Goal: Task Accomplishment & Management: Use online tool/utility

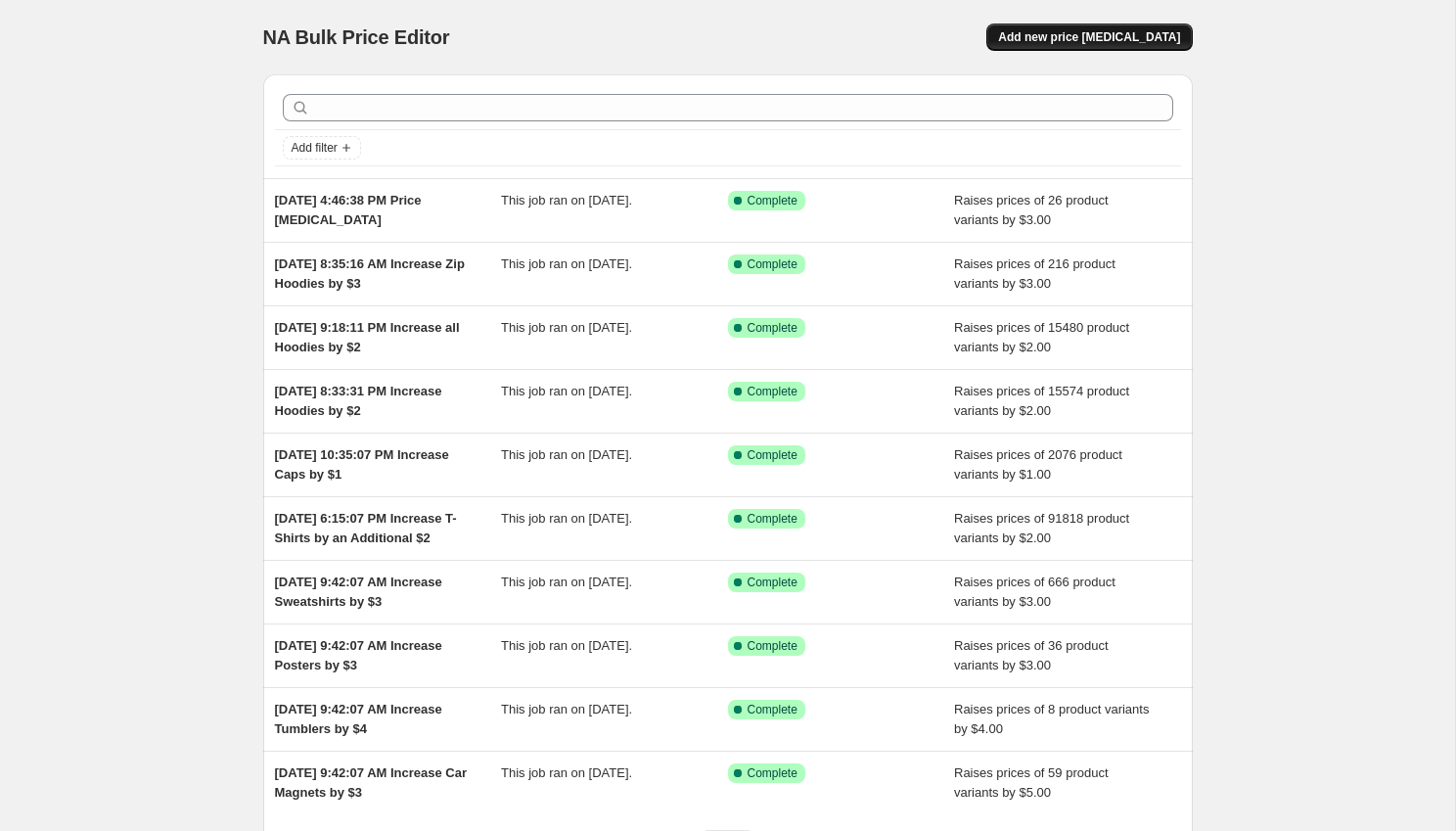
click at [1070, 28] on button "Add new price [MEDICAL_DATA]" at bounding box center [1089, 37] width 206 height 27
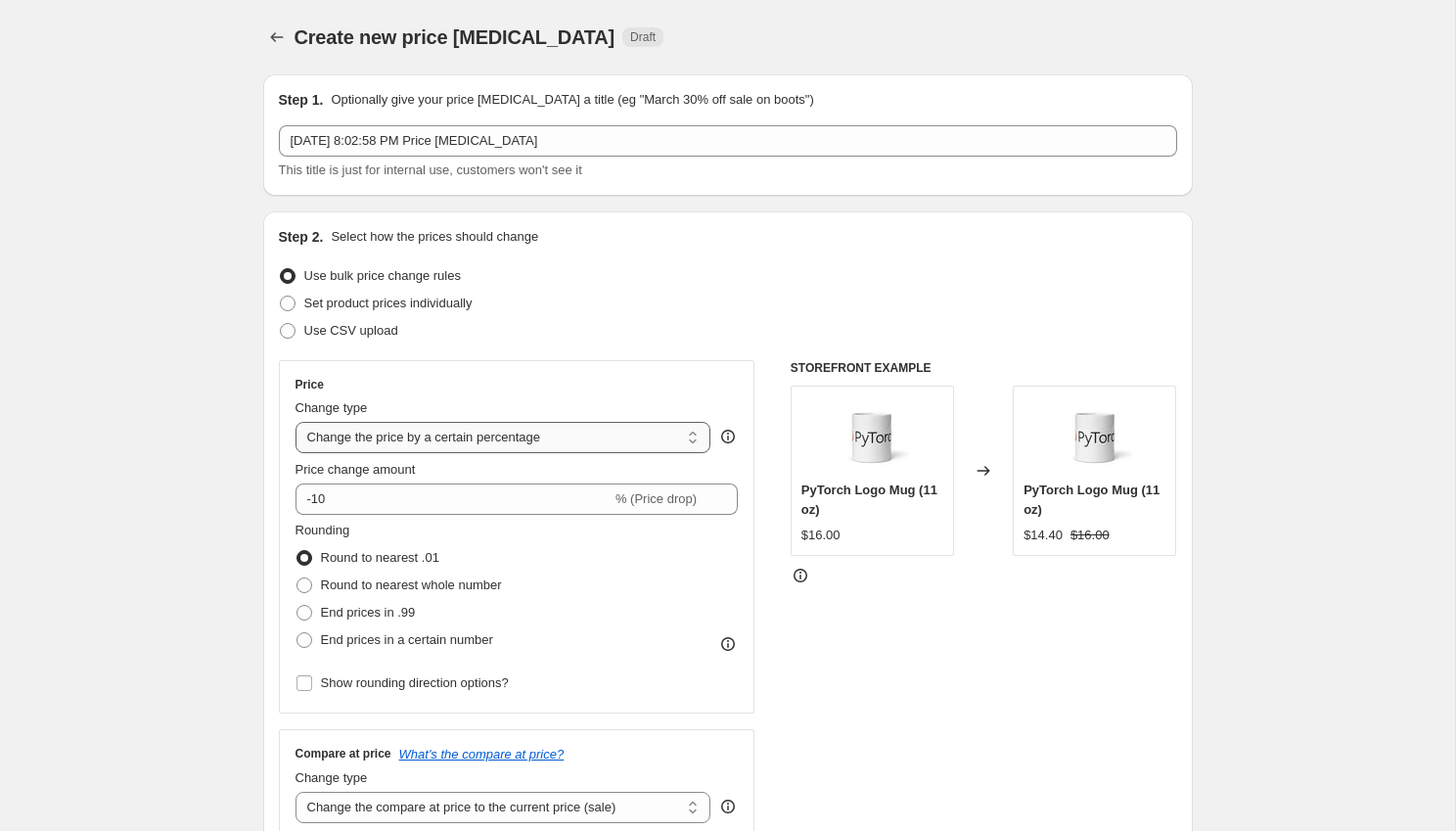
click at [412, 439] on select "Change the price to a certain amount Change the price by a certain amount Chang…" at bounding box center [503, 437] width 416 height 31
select select "by"
click at [295, 421] on select "Change the price to a certain amount Change the price by a certain amount Chang…" at bounding box center [503, 437] width 416 height 31
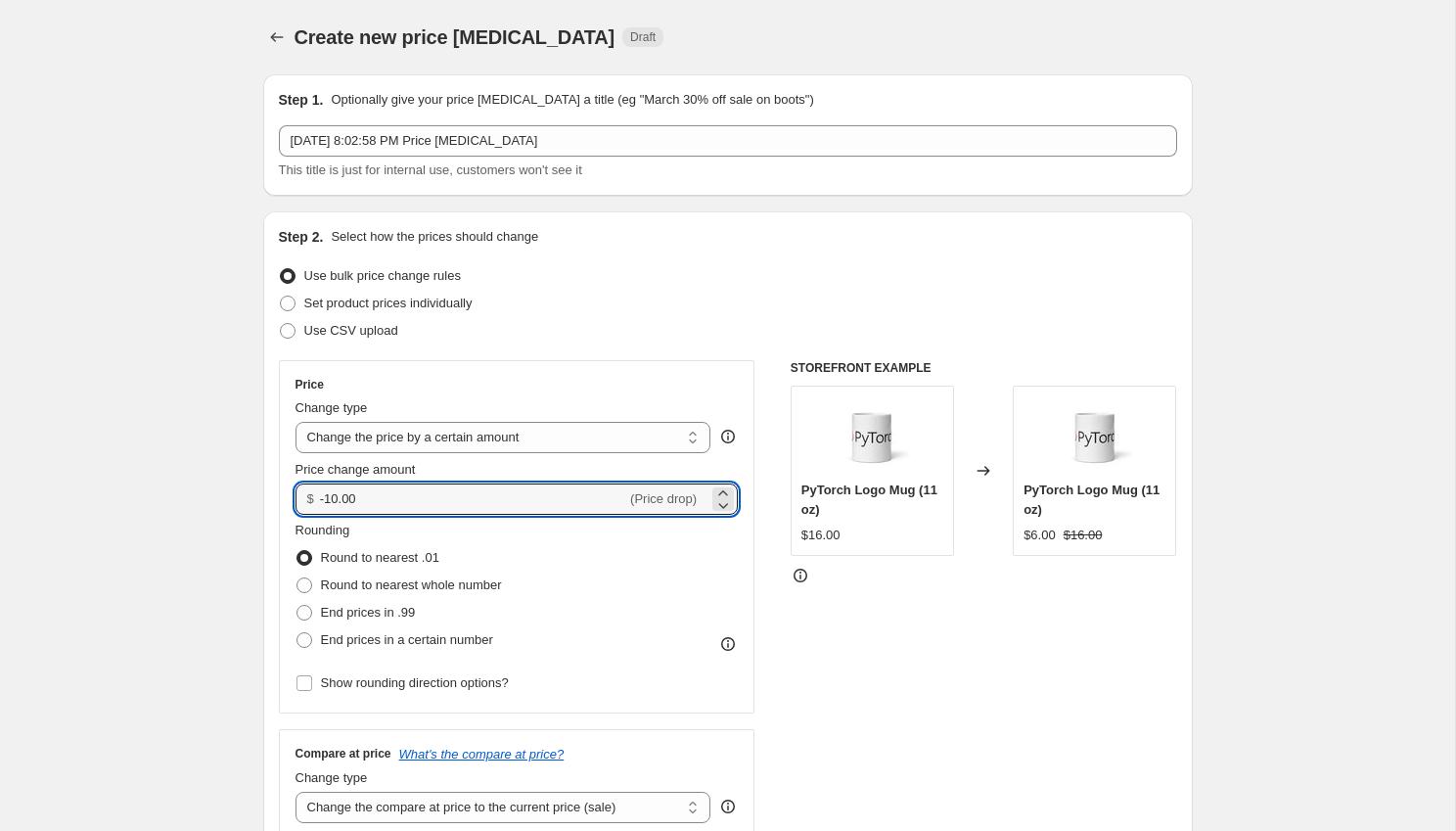
drag, startPoint x: 389, startPoint y: 498, endPoint x: 299, endPoint y: 500, distance: 90.0
click at [299, 500] on div "$ -10.00 (Price drop)" at bounding box center [517, 499] width 443 height 31
type input "2.00"
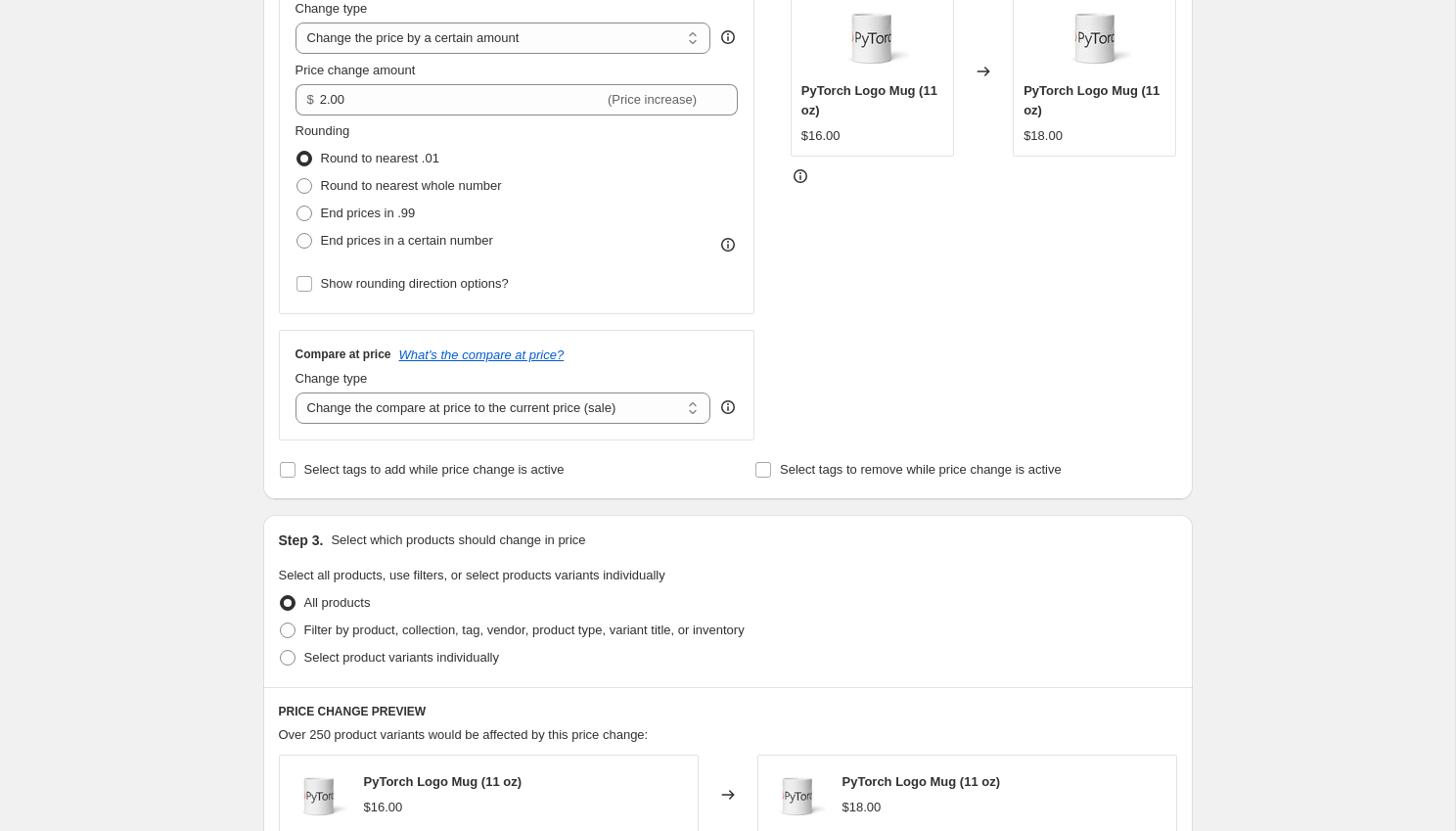
scroll to position [418, 0]
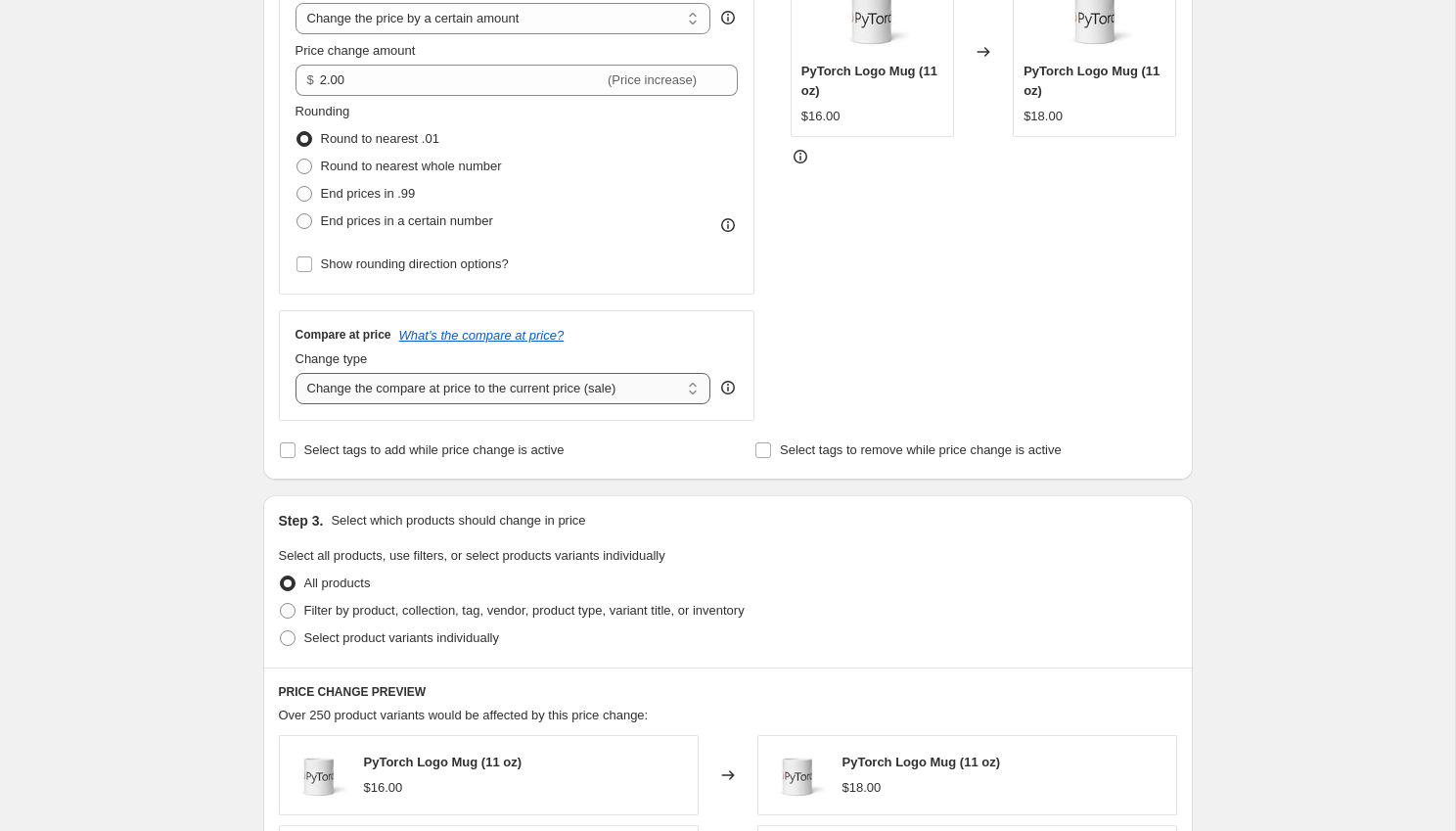
click at [549, 387] on select "Change the compare at price to the current price (sale) Change the compare at p…" at bounding box center [503, 388] width 416 height 31
select select "no_change"
click at [295, 372] on select "Change the compare at price to the current price (sale) Change the compare at p…" at bounding box center [503, 388] width 416 height 31
click at [443, 608] on span "Filter by product, collection, tag, vendor, product type, variant title, or inv…" at bounding box center [524, 610] width 440 height 15
click at [280, 604] on input "Filter by product, collection, tag, vendor, product type, variant title, or inv…" at bounding box center [279, 603] width 1 height 1
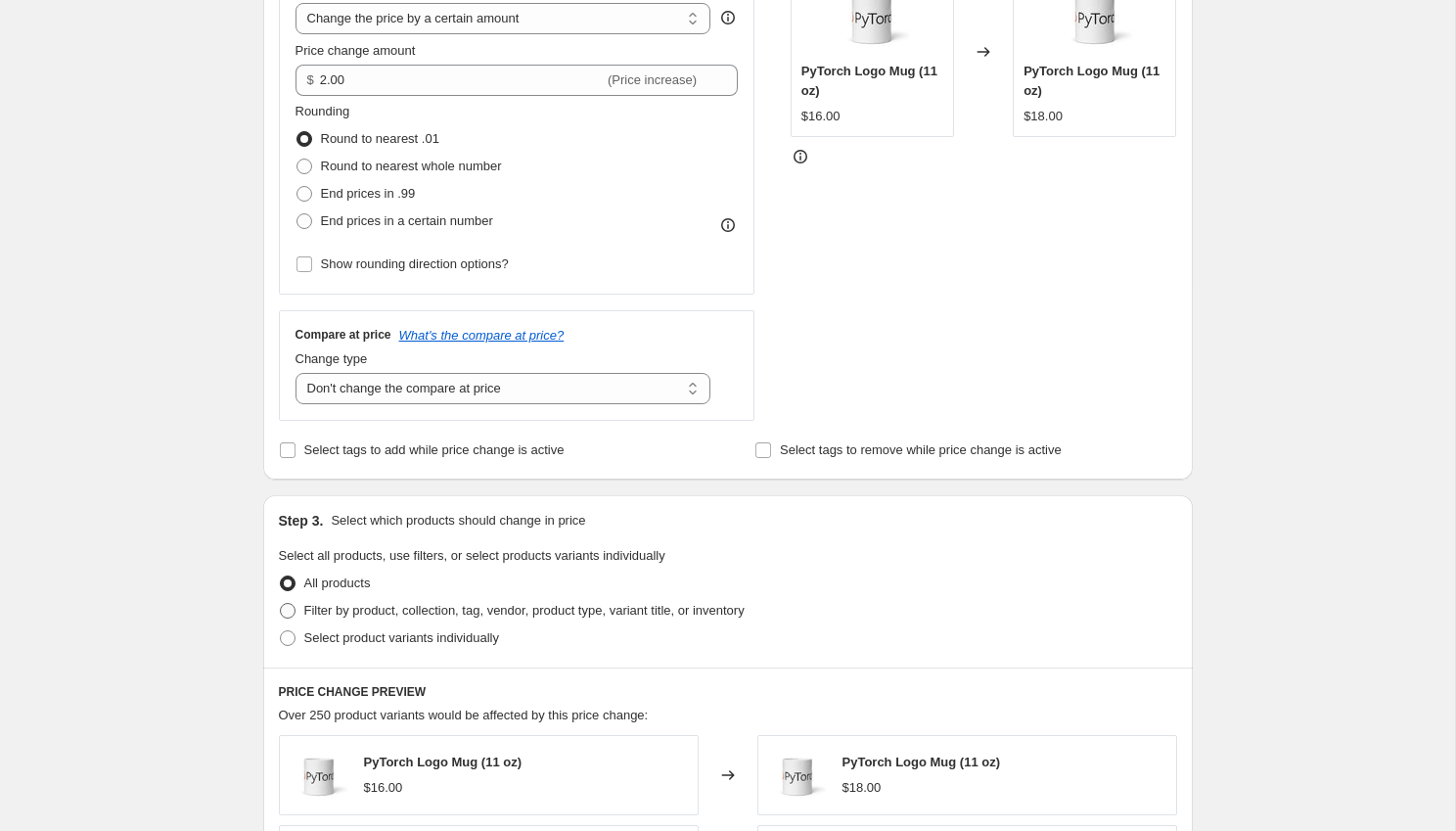
radio input "true"
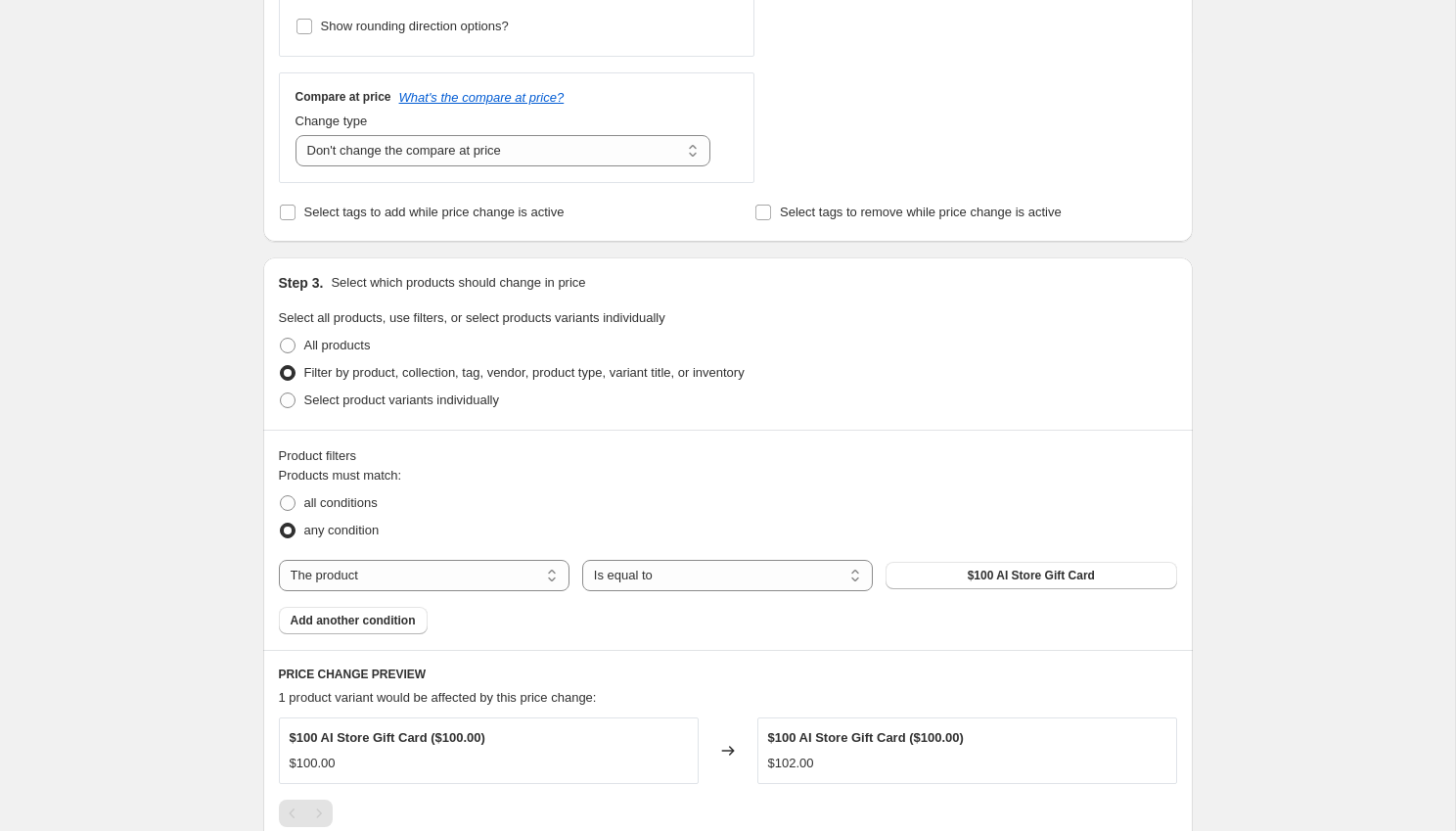
scroll to position [664, 0]
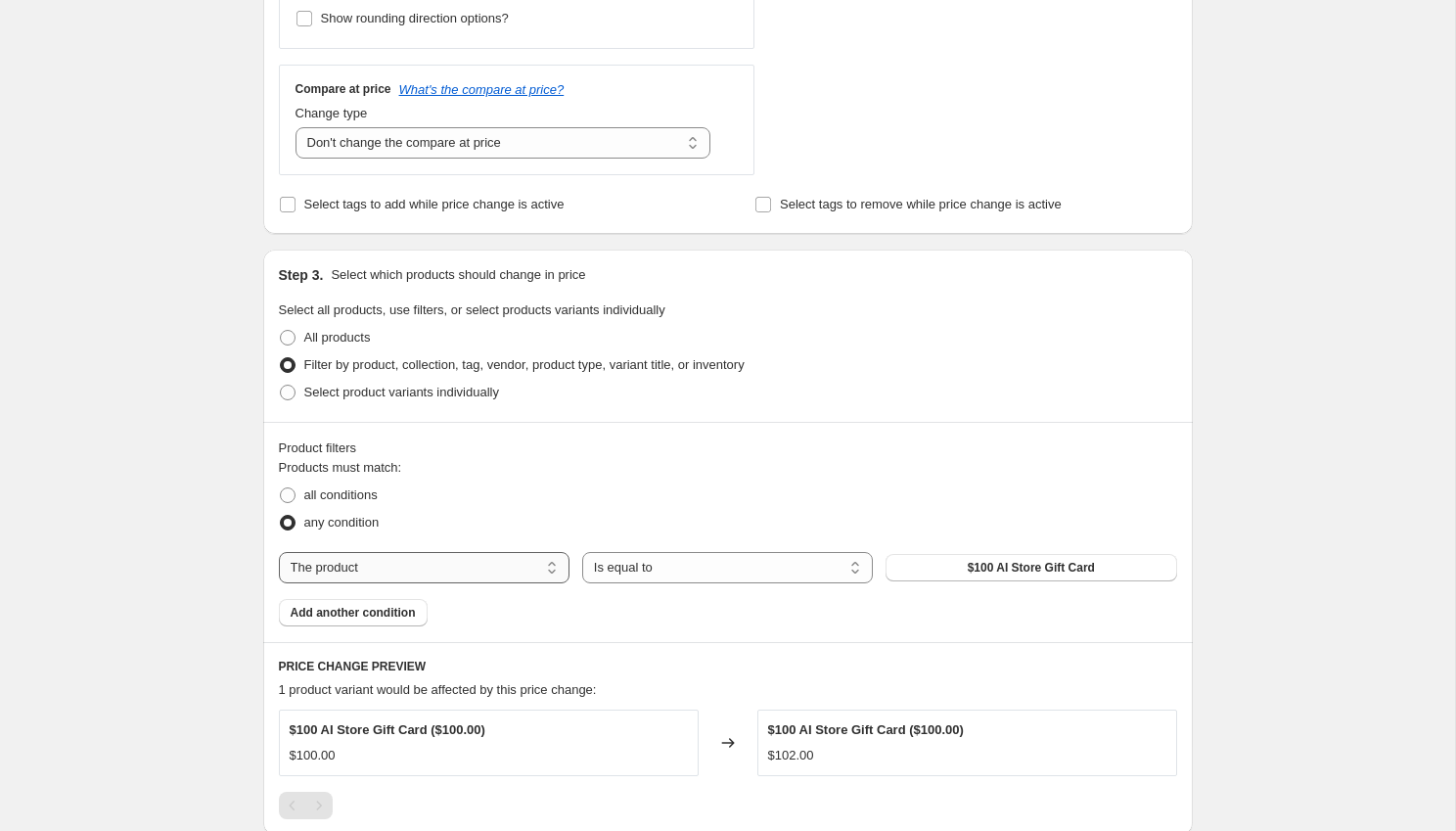
click at [525, 570] on select "The product The product's collection The product's tag The product's vendor The…" at bounding box center [425, 567] width 290 height 31
select select "collection"
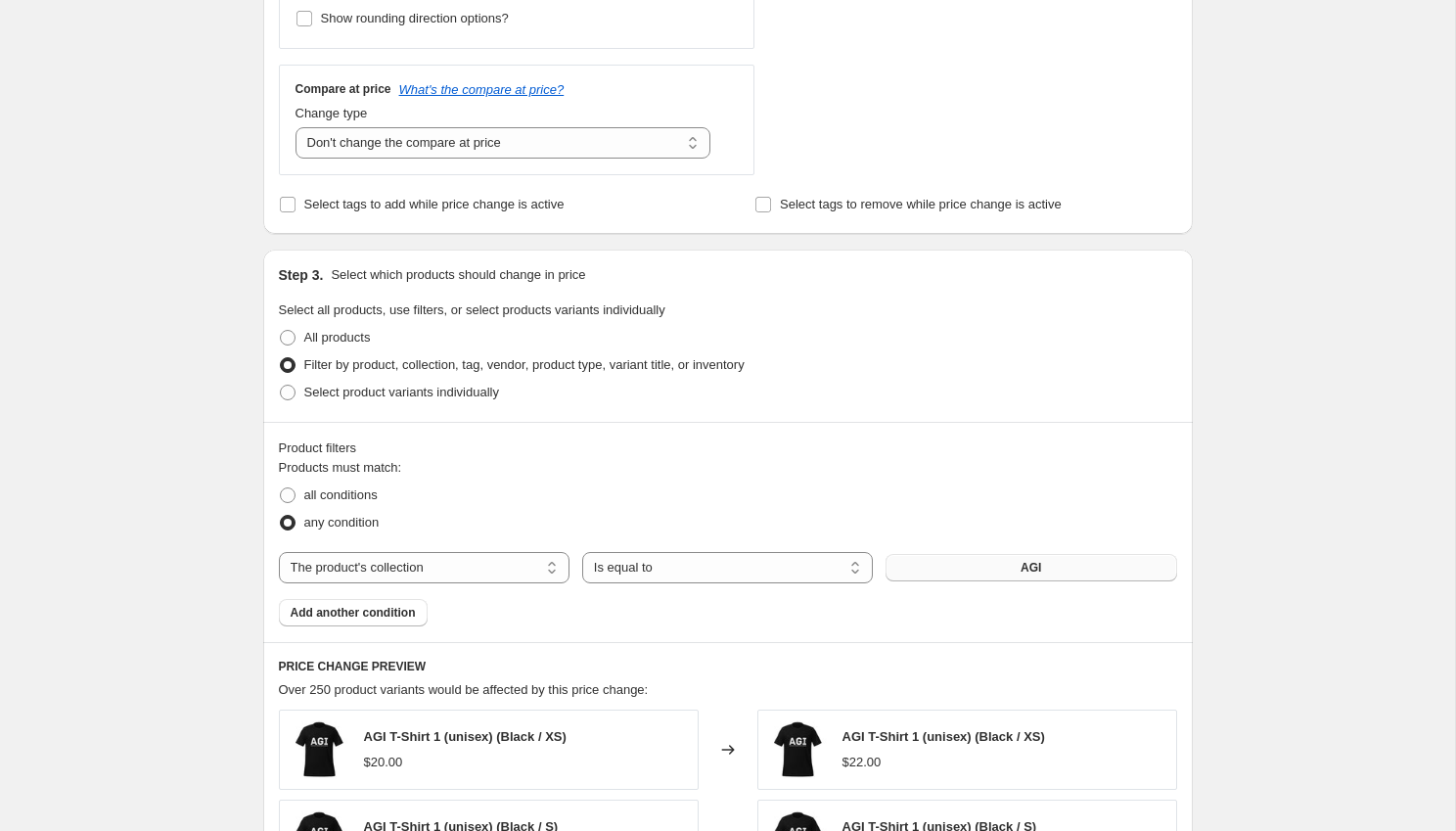
click at [973, 567] on button "AGI" at bounding box center [1030, 567] width 290 height 27
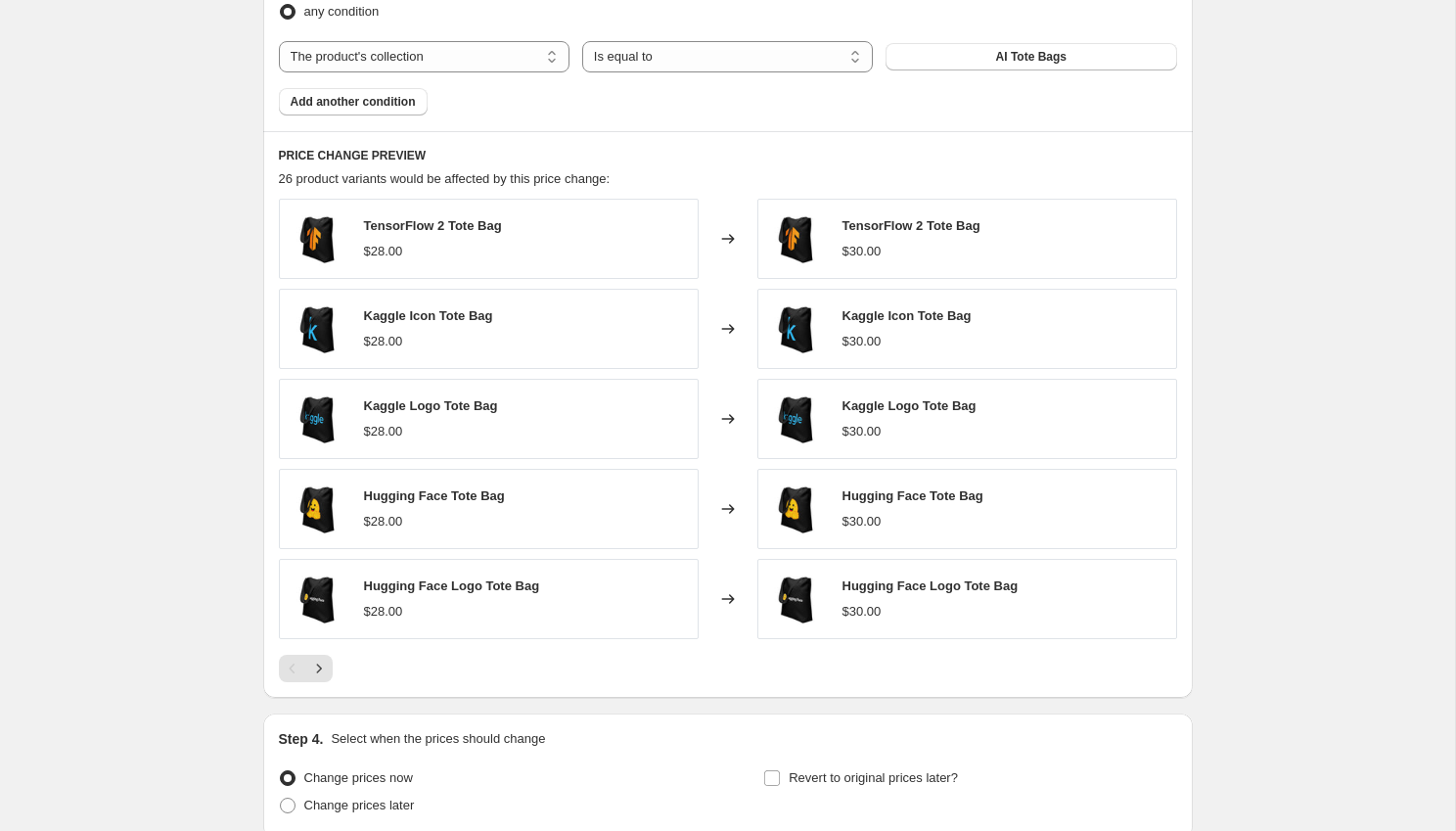
scroll to position [1206, 0]
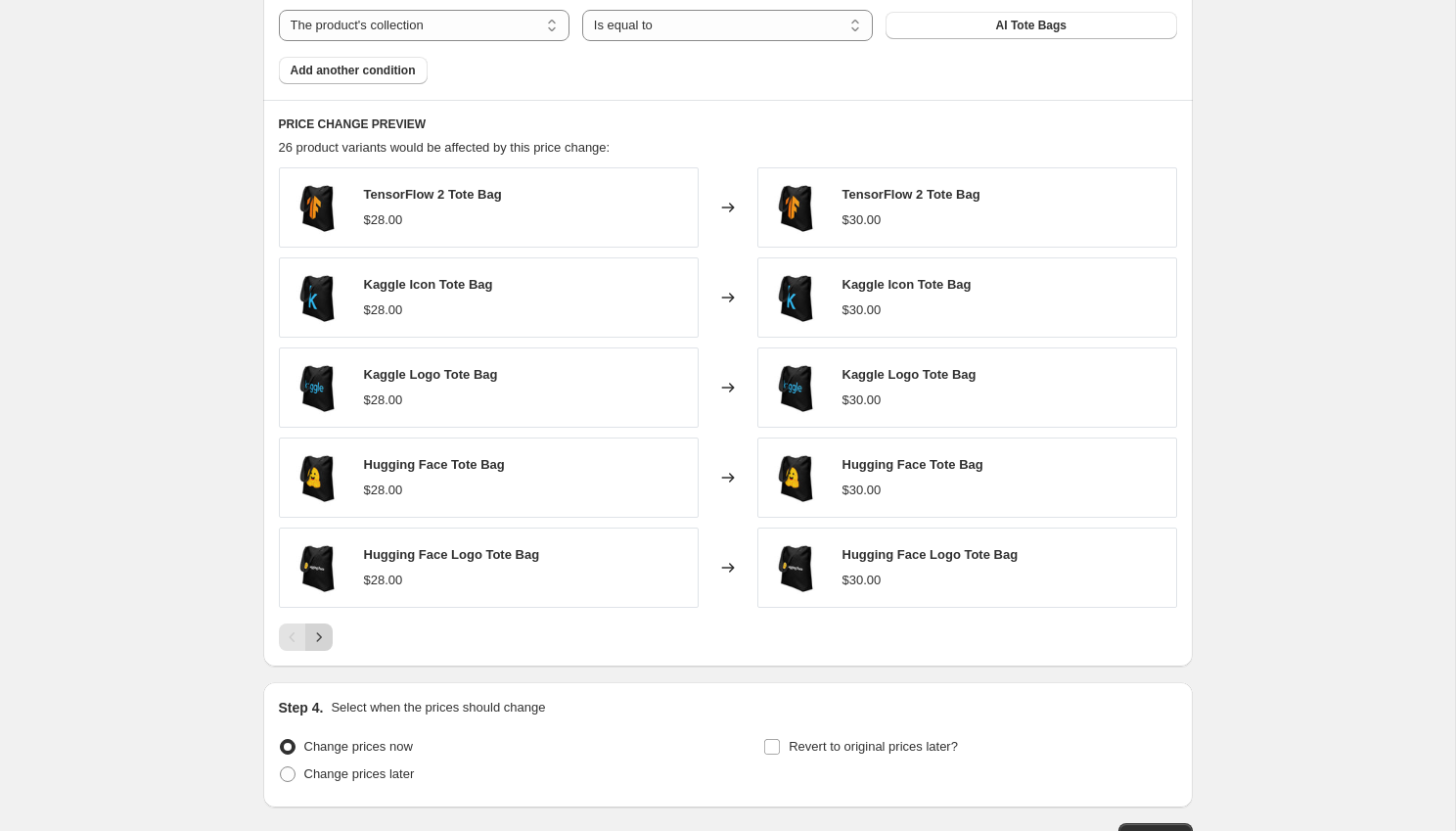
click at [321, 634] on icon "Next" at bounding box center [319, 637] width 20 height 20
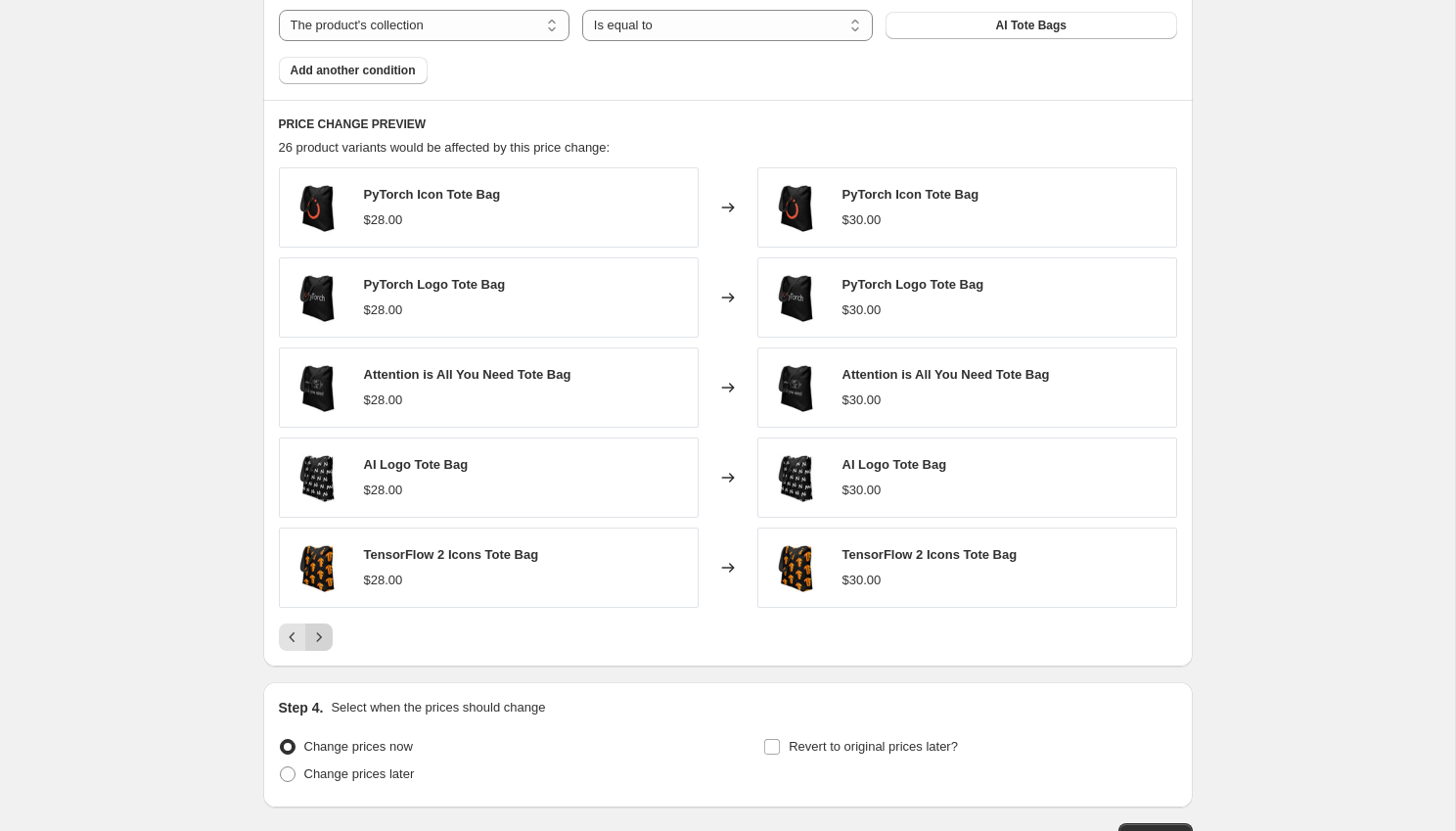
click at [321, 634] on icon "Next" at bounding box center [319, 637] width 20 height 20
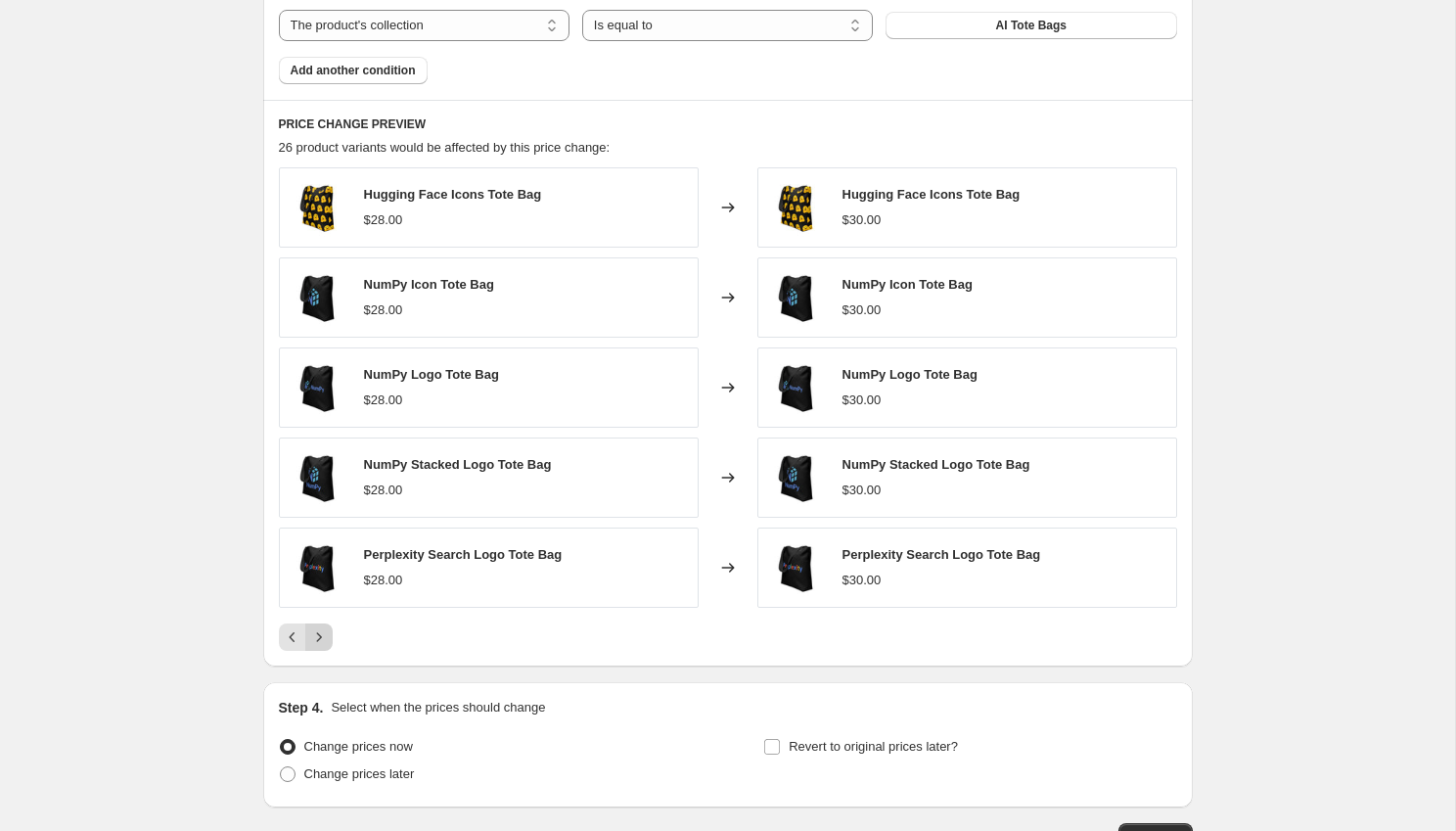
click at [321, 634] on icon "Next" at bounding box center [319, 637] width 20 height 20
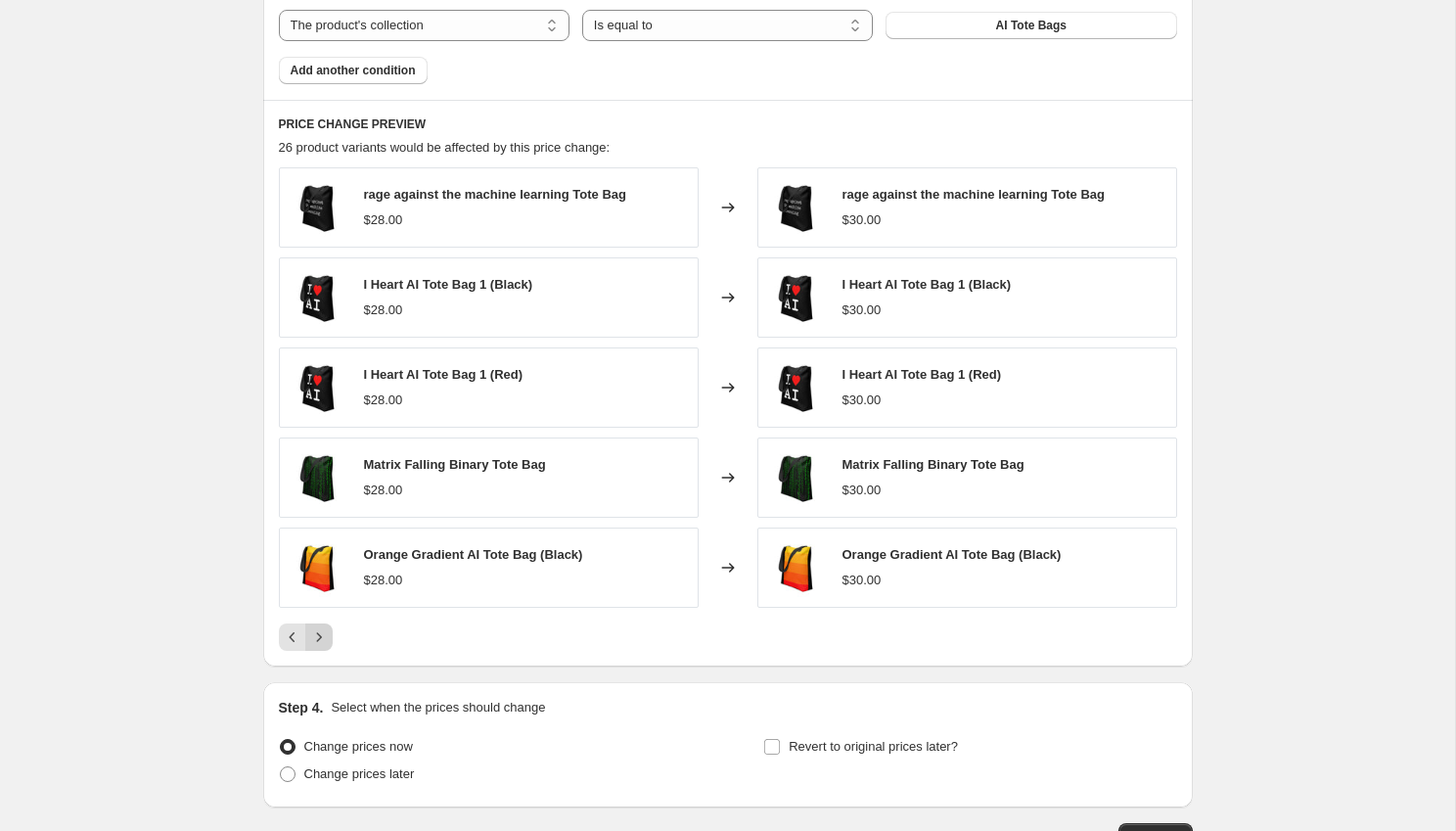
click at [321, 634] on icon "Next" at bounding box center [319, 637] width 20 height 20
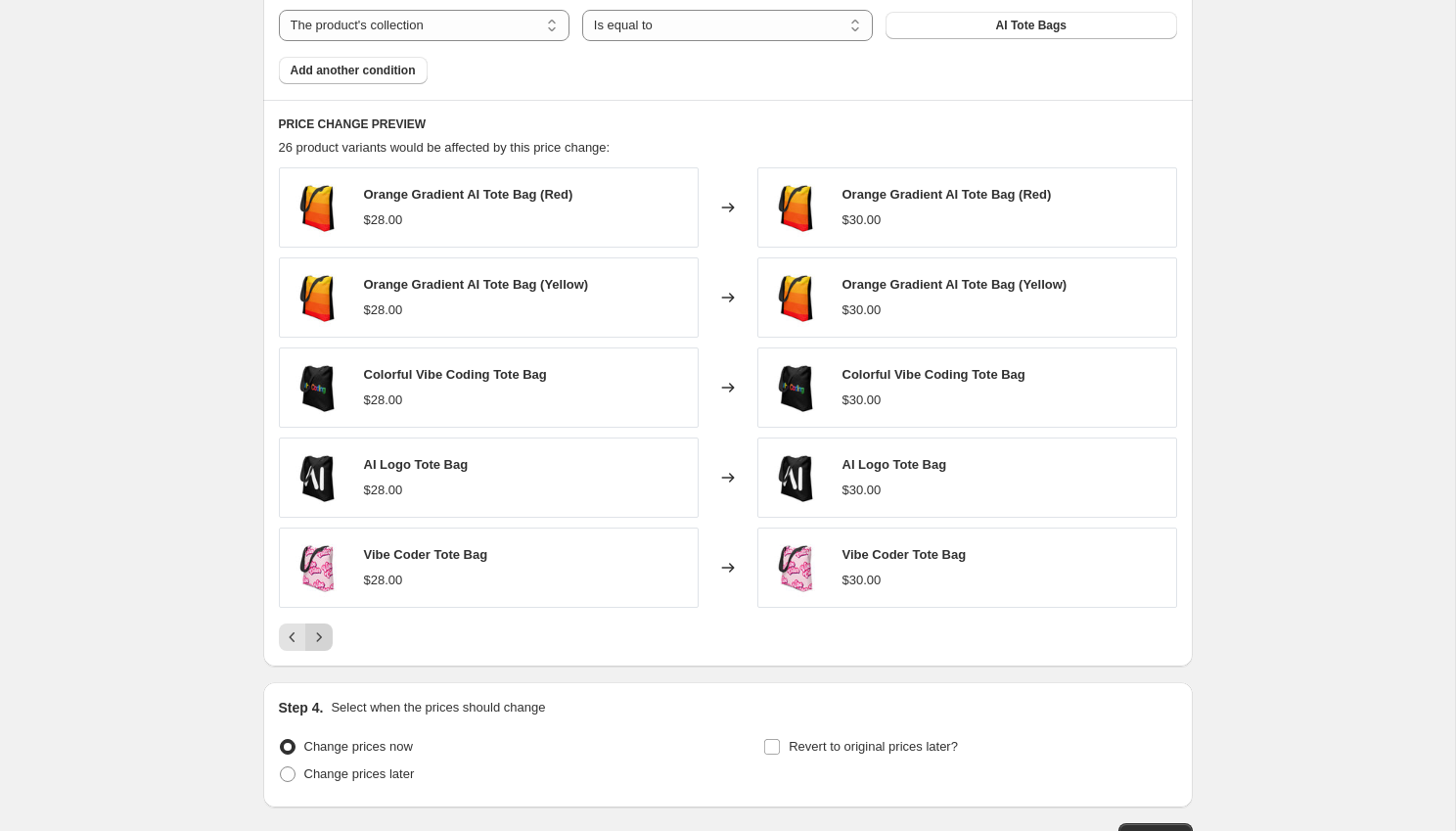
click at [321, 634] on icon "Next" at bounding box center [319, 637] width 20 height 20
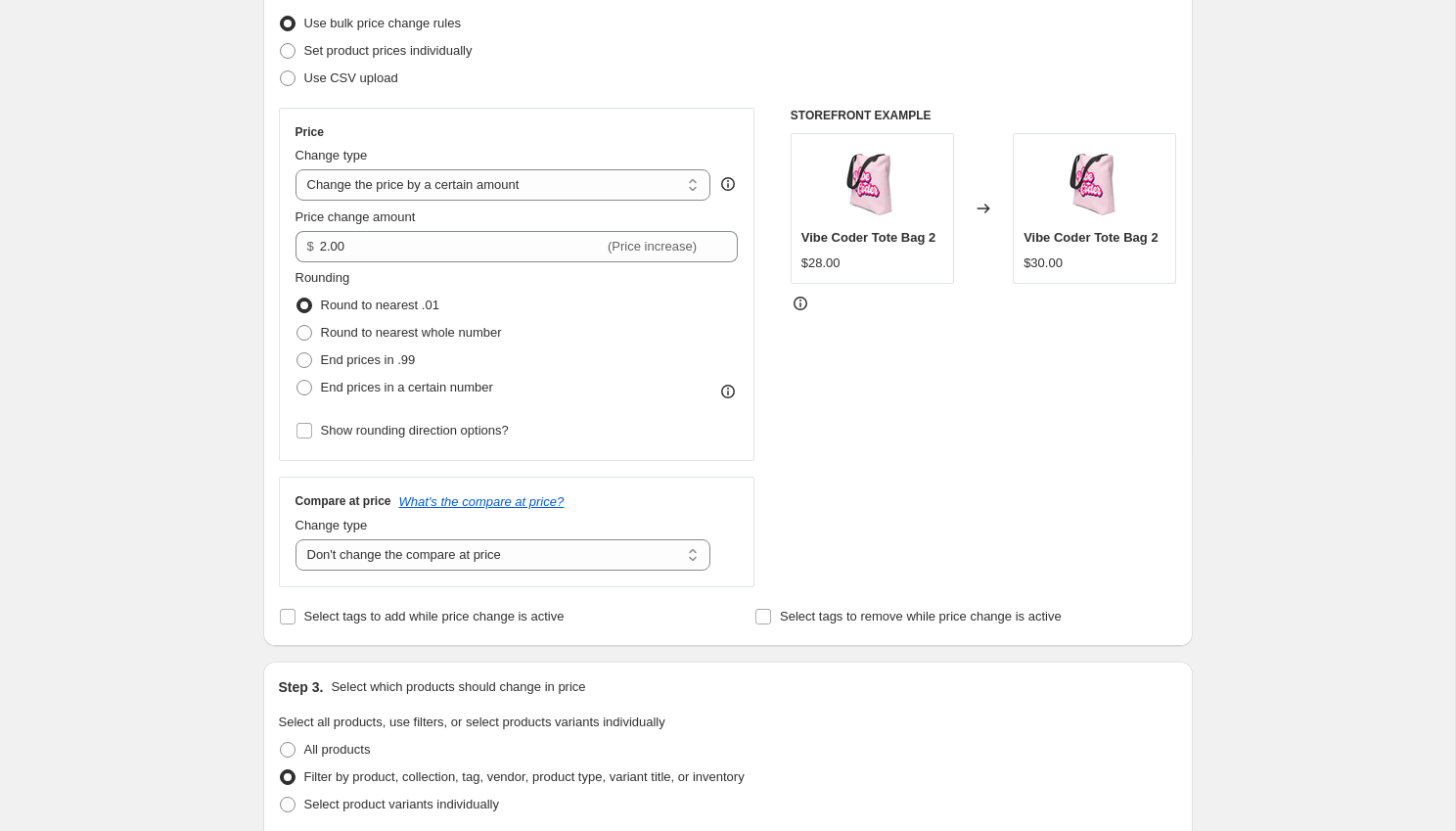
scroll to position [252, 0]
click at [467, 333] on span "Round to nearest whole number" at bounding box center [411, 332] width 181 height 15
click at [297, 326] on input "Round to nearest whole number" at bounding box center [296, 325] width 1 height 1
radio input "true"
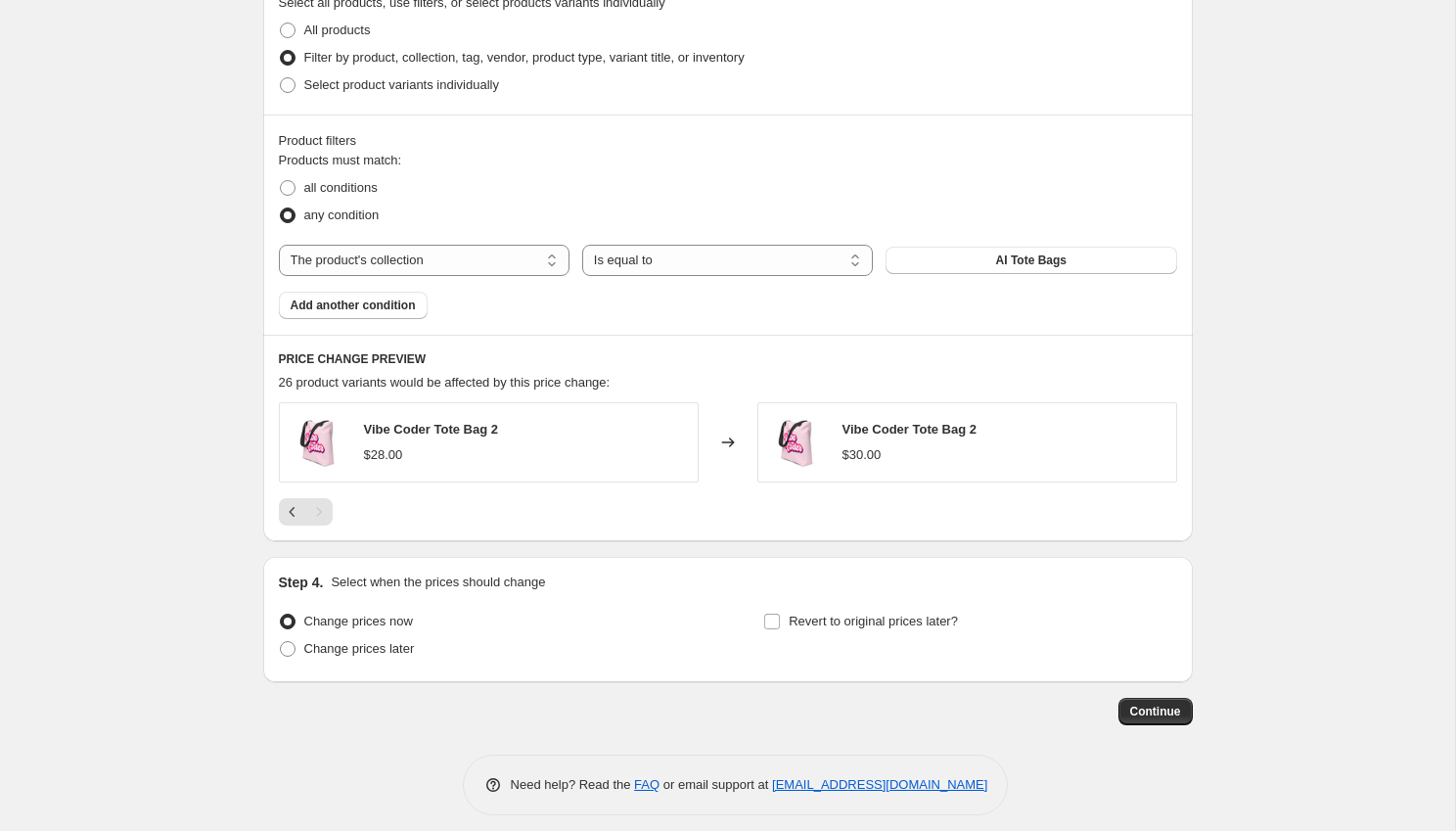
scroll to position [985, 0]
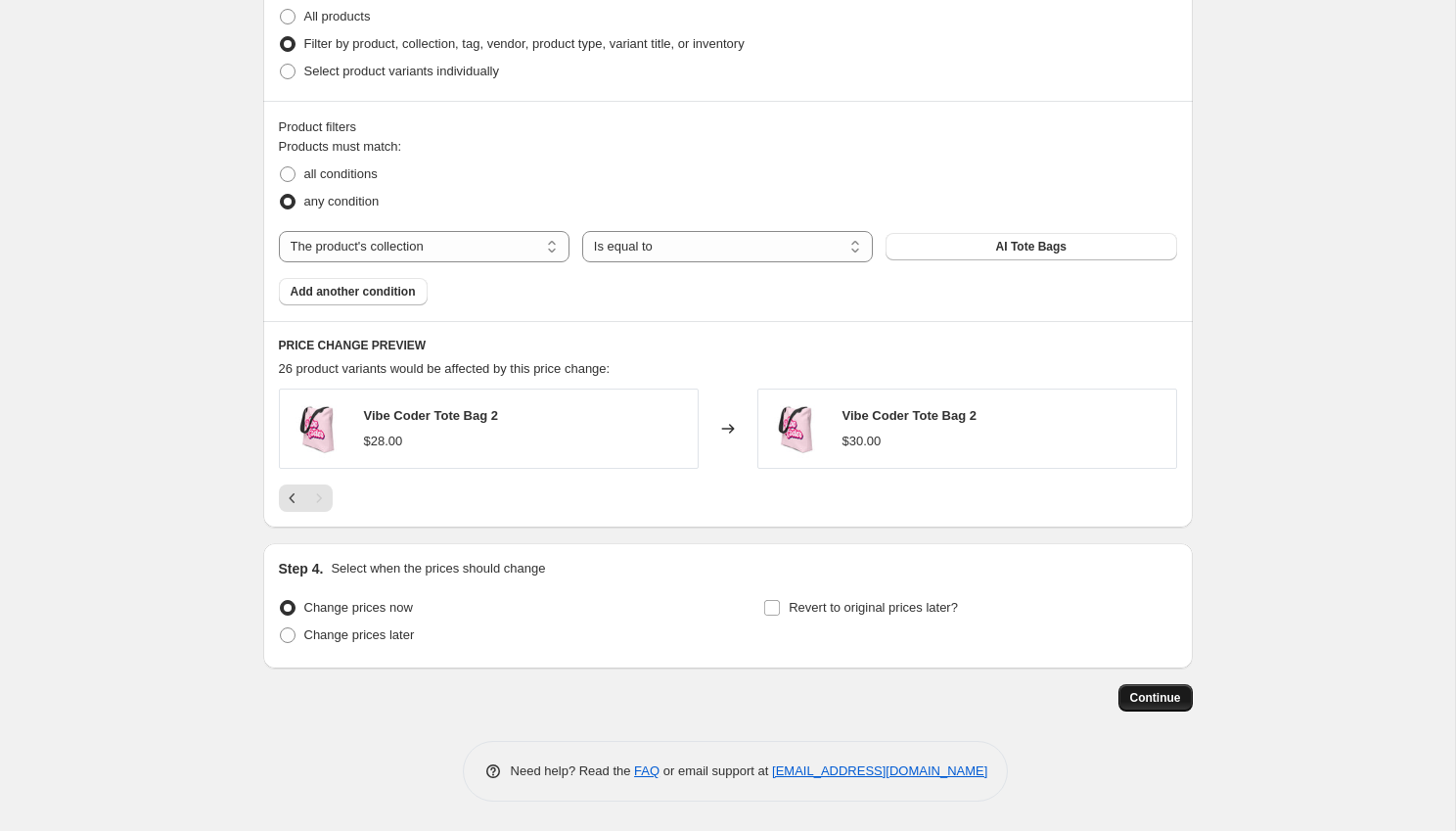
click at [1155, 697] on span "Continue" at bounding box center [1156, 698] width 51 height 16
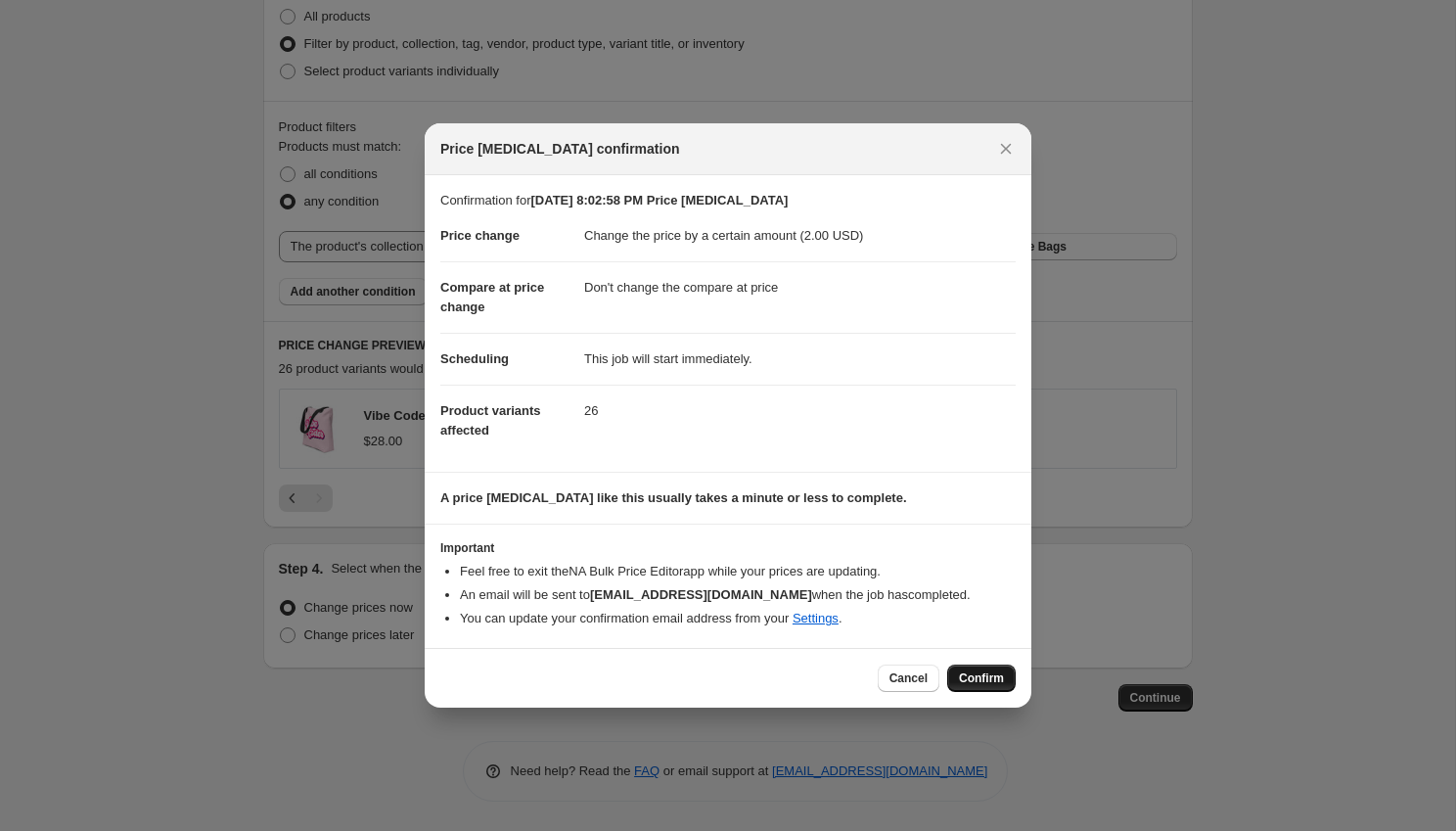
click at [982, 673] on span "Confirm" at bounding box center [981, 678] width 45 height 16
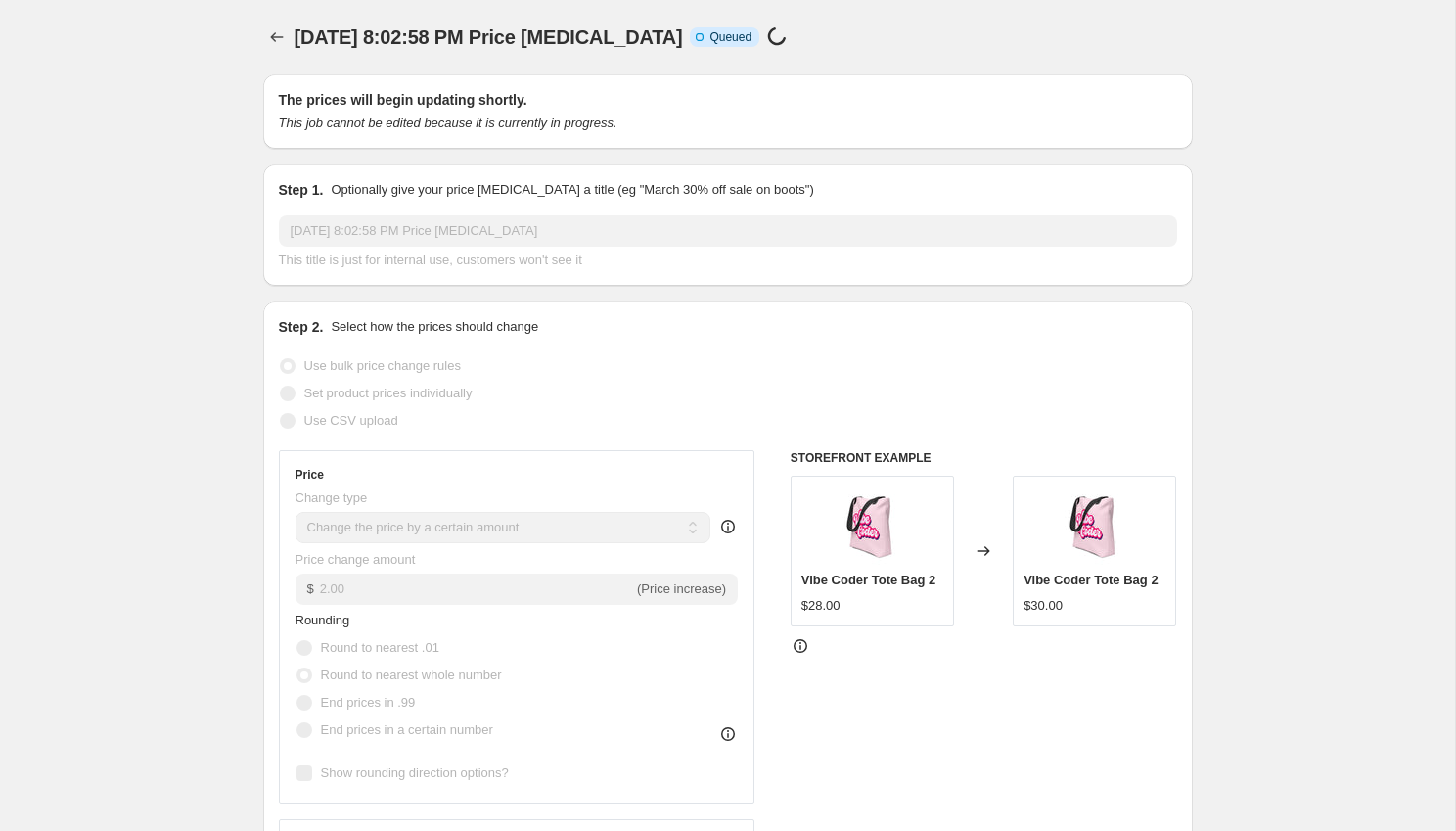
scroll to position [985, 0]
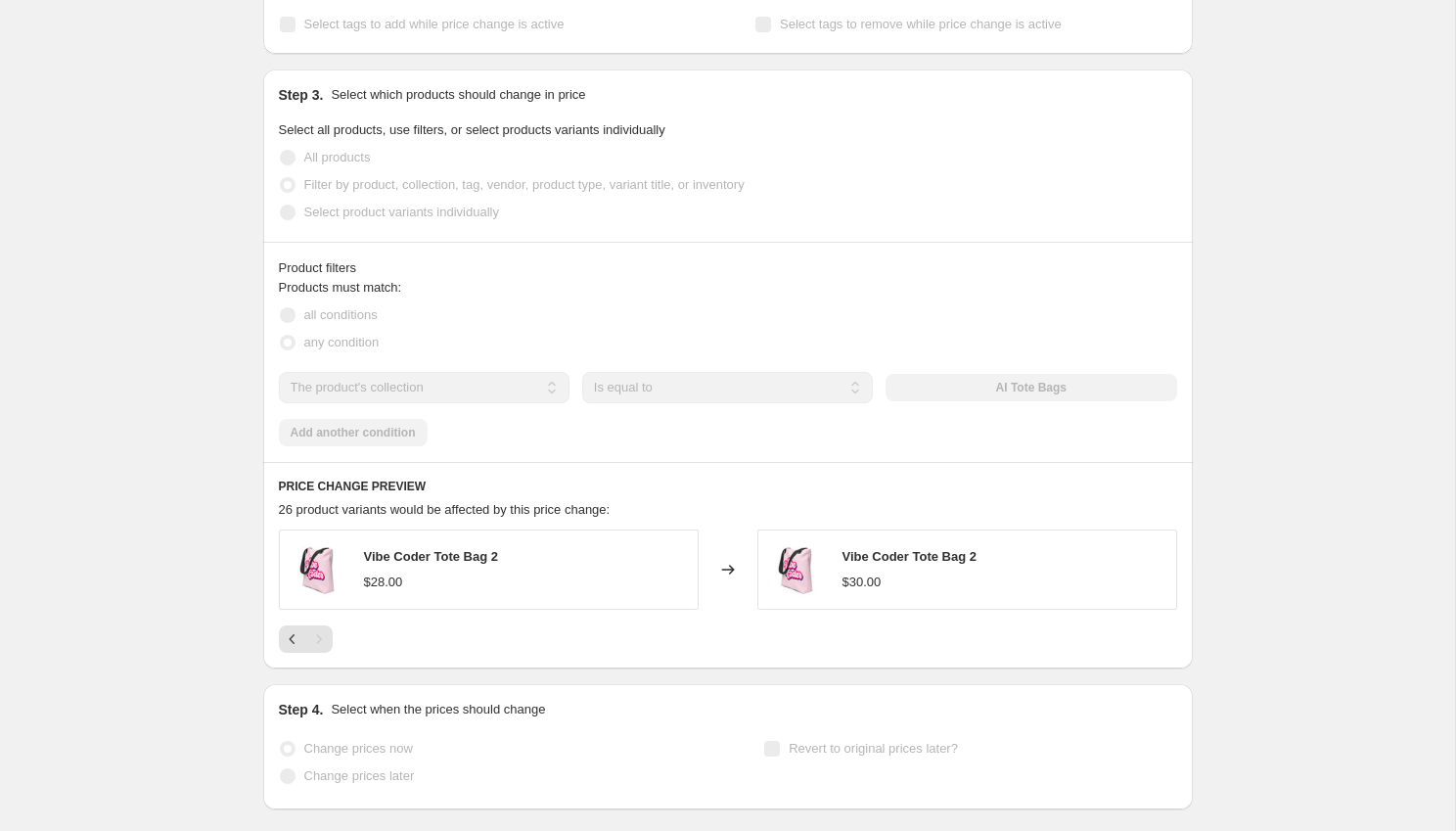
select select "by"
select select "no_change"
select select "collection"
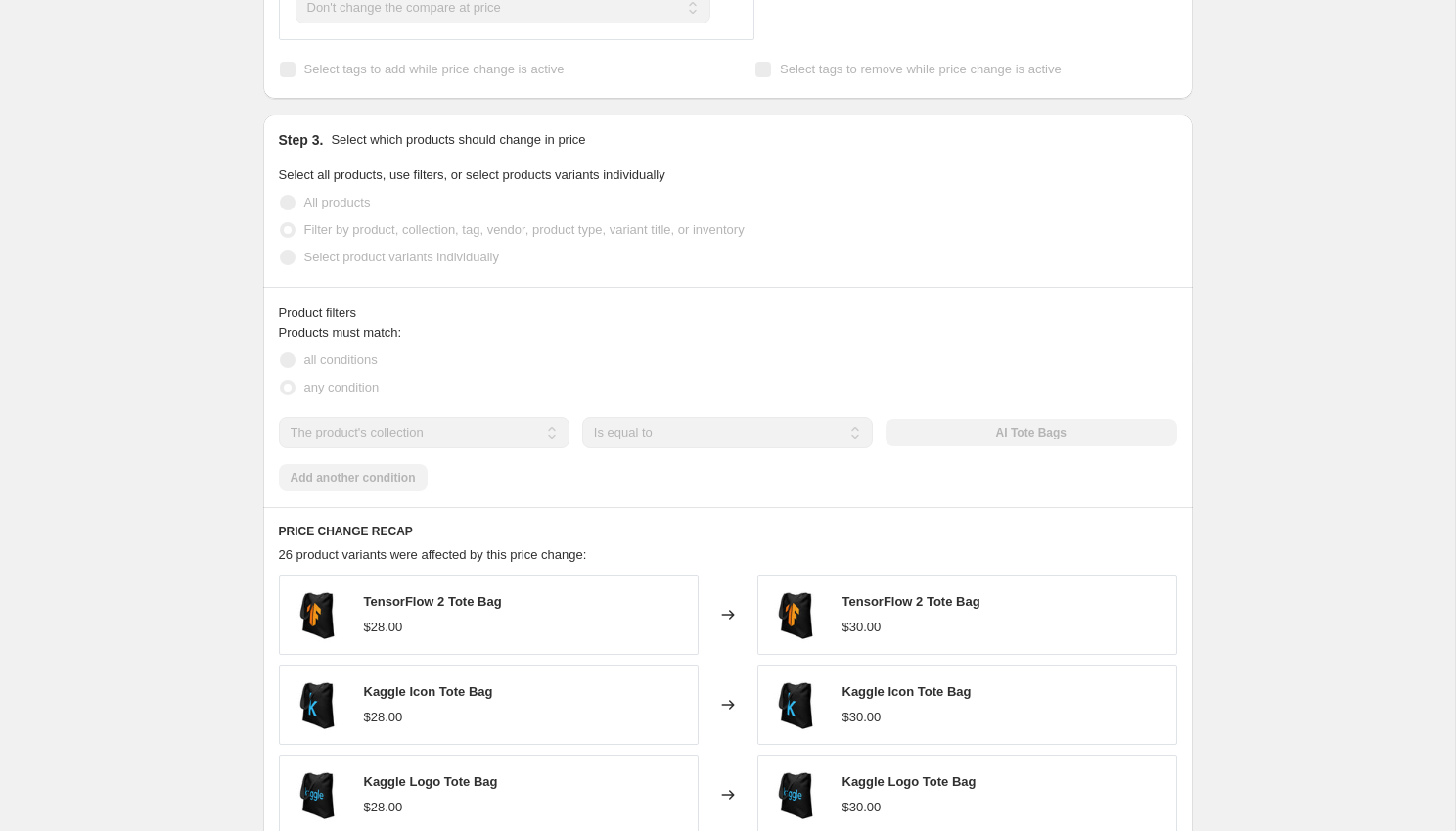
scroll to position [0, 0]
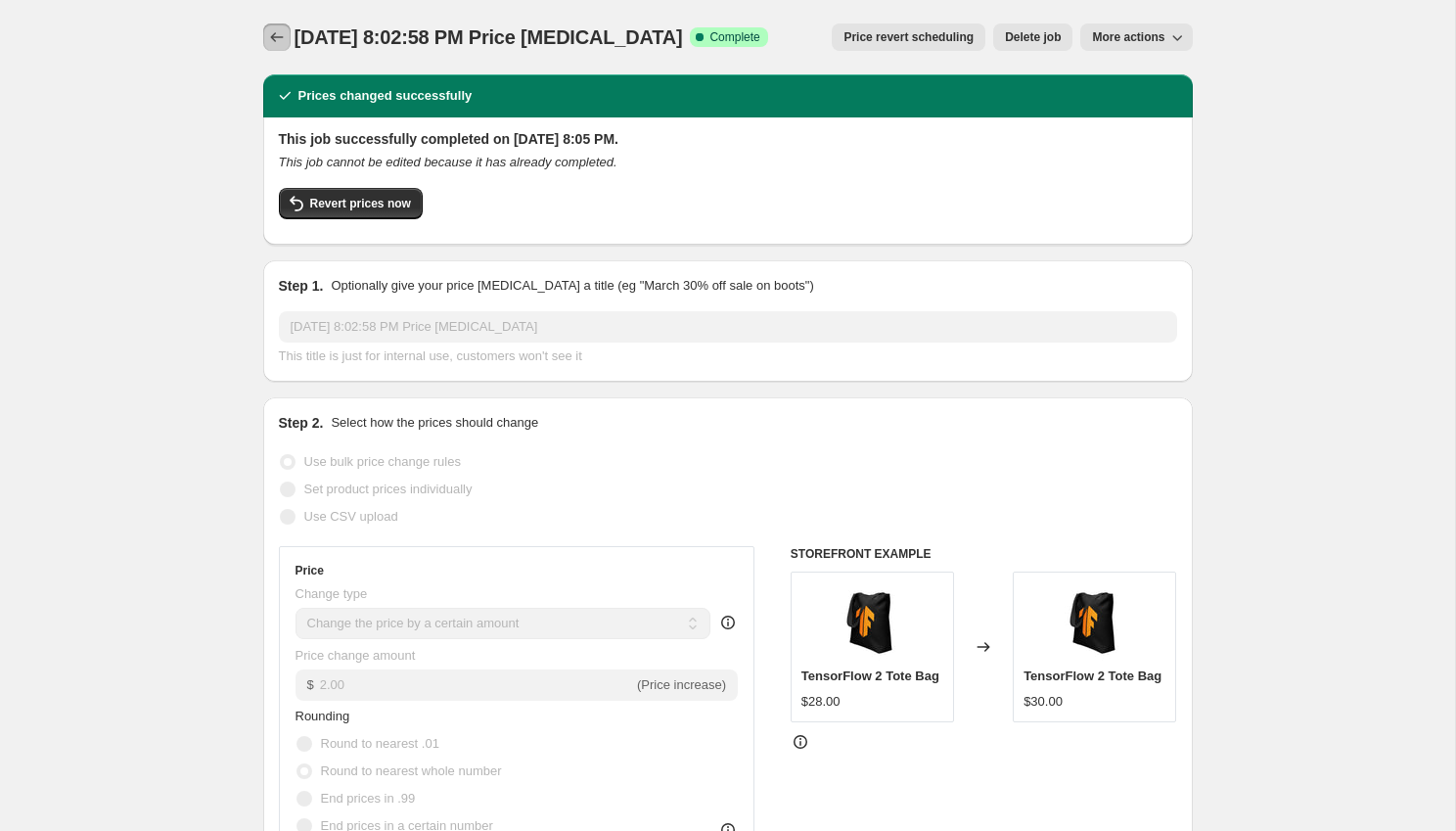
click at [274, 42] on icon "Price change jobs" at bounding box center [277, 37] width 20 height 20
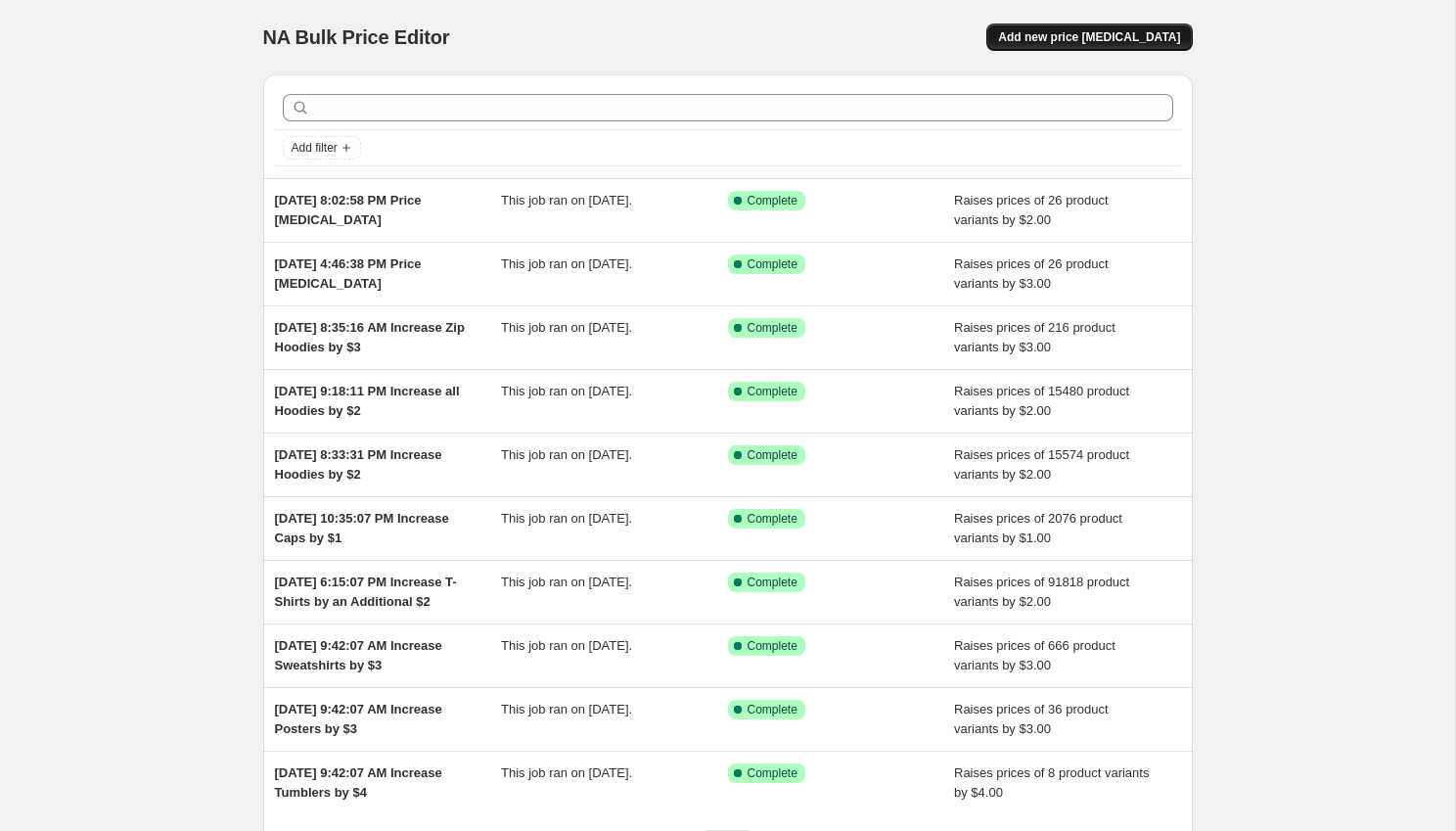
click at [1067, 40] on span "Add new price [MEDICAL_DATA]" at bounding box center [1089, 37] width 182 height 16
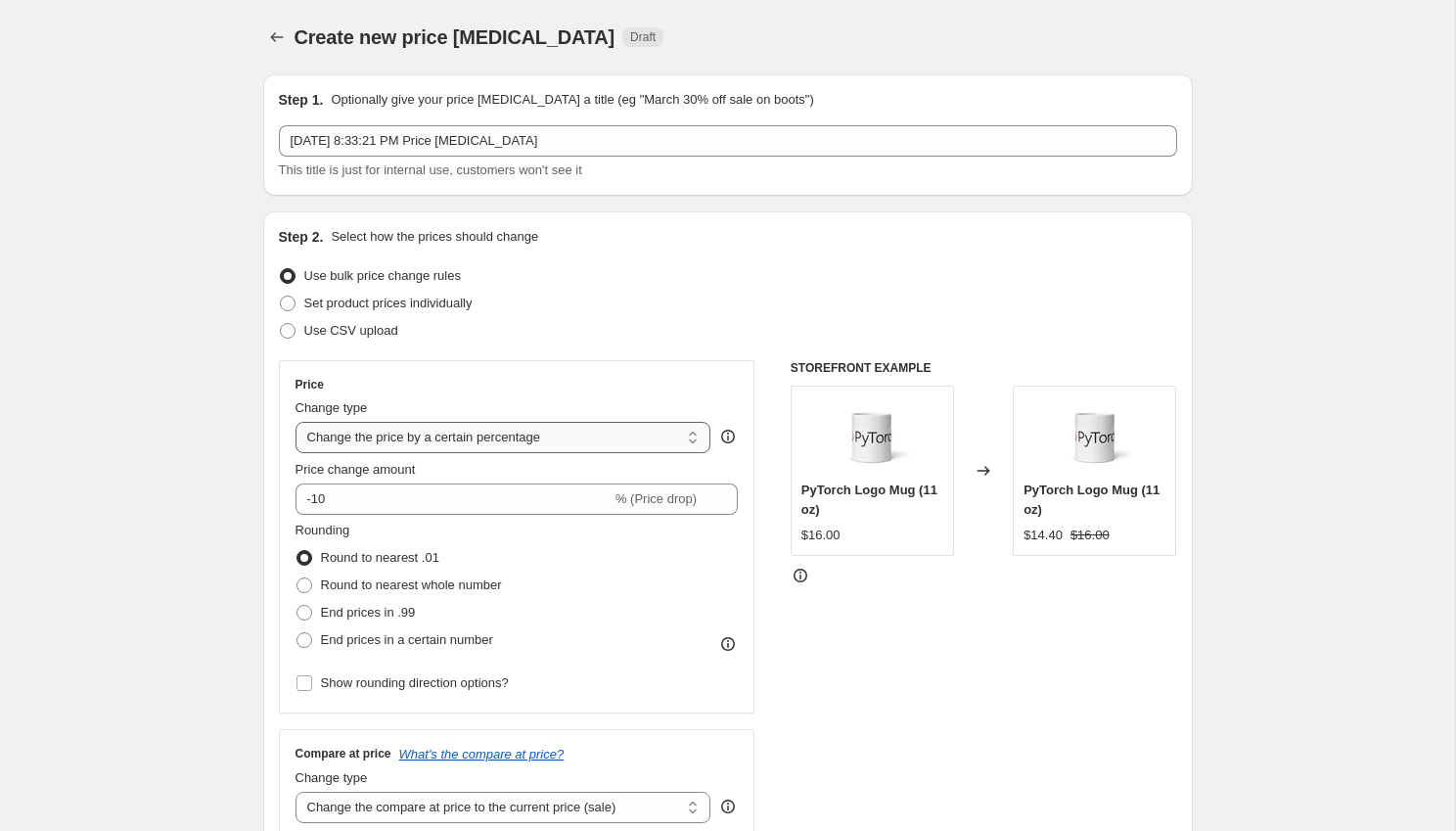
click at [433, 434] on select "Change the price to a certain amount Change the price by a certain amount Chang…" at bounding box center [503, 437] width 416 height 31
select select "by"
click at [295, 421] on select "Change the price to a certain amount Change the price by a certain amount Chang…" at bounding box center [503, 437] width 416 height 31
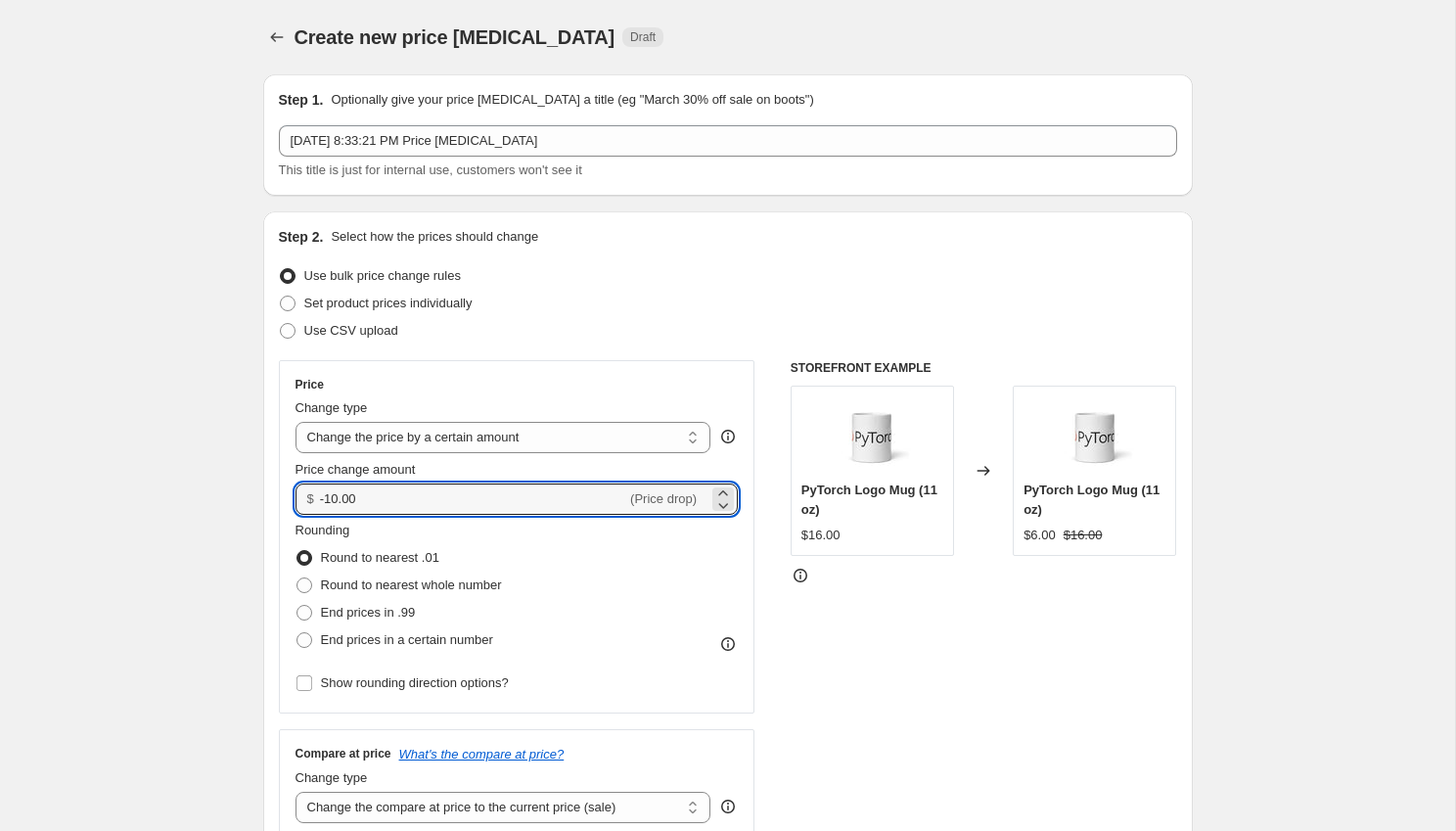
drag, startPoint x: 370, startPoint y: 501, endPoint x: 305, endPoint y: 496, distance: 65.2
click at [306, 496] on div "$ -10.00 (Price drop)" at bounding box center [517, 499] width 443 height 31
type input "1.00"
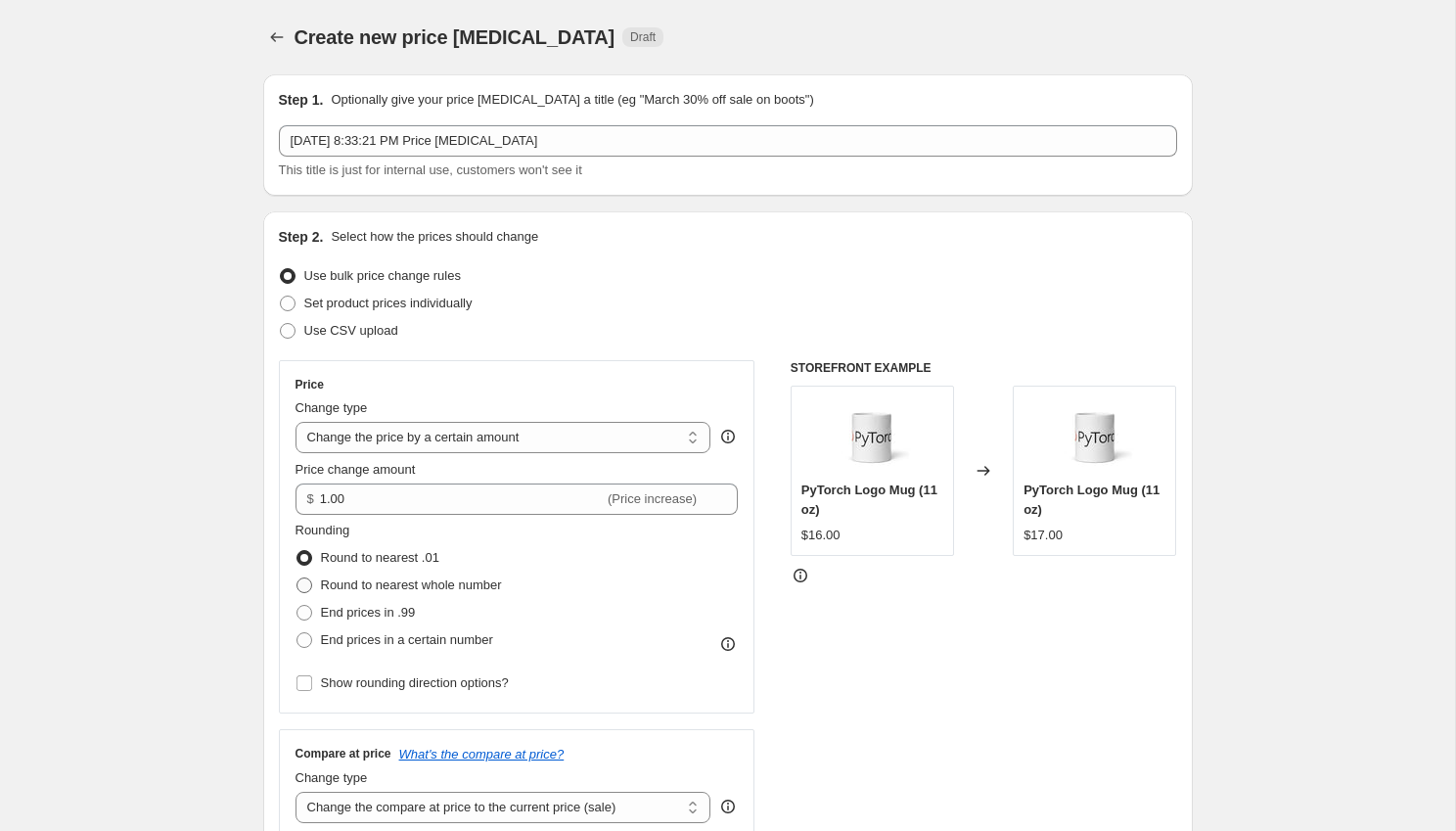
click at [377, 582] on span "Round to nearest whole number" at bounding box center [411, 584] width 181 height 15
click at [297, 578] on input "Round to nearest whole number" at bounding box center [296, 577] width 1 height 1
radio input "true"
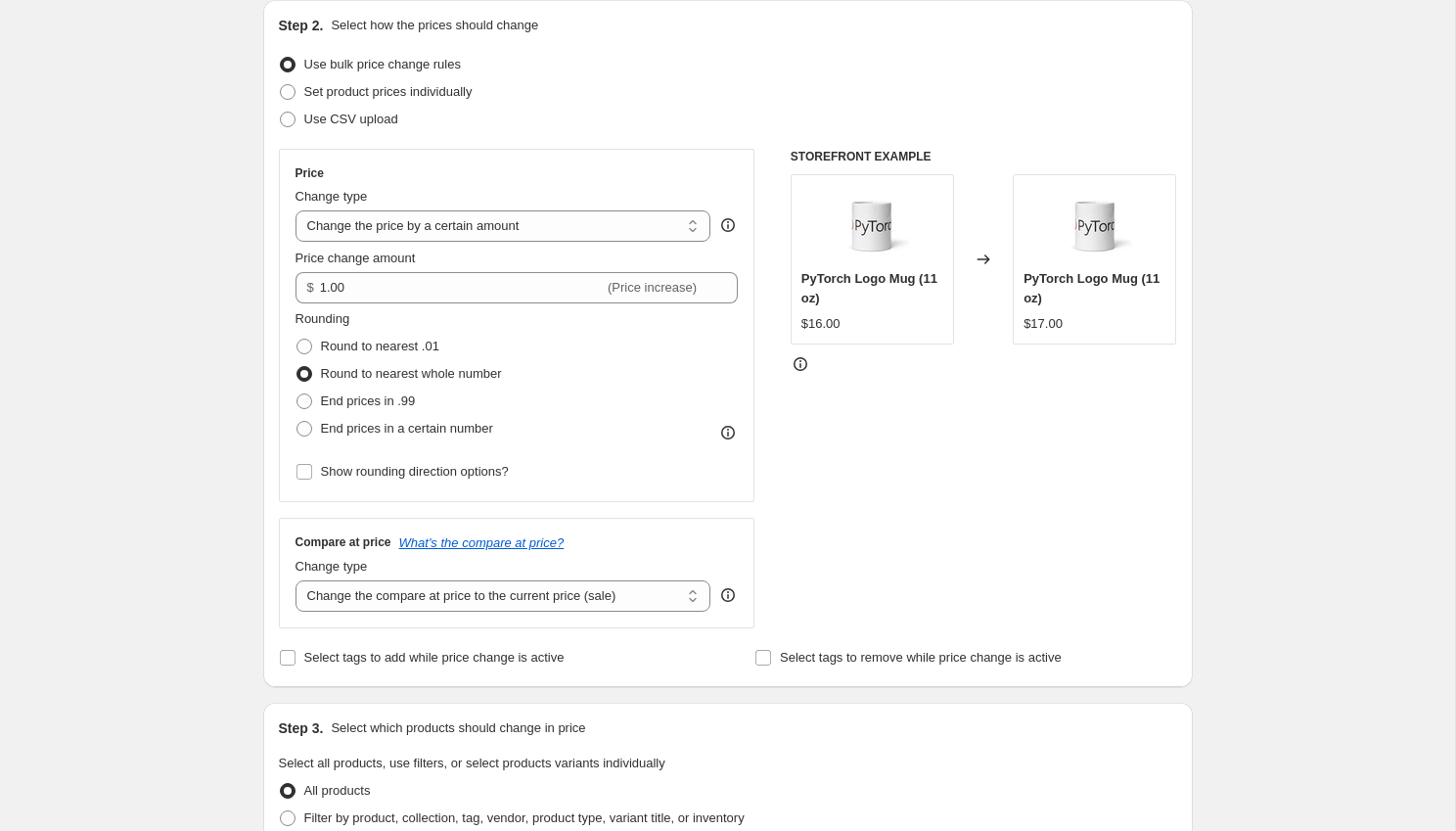
scroll to position [228, 0]
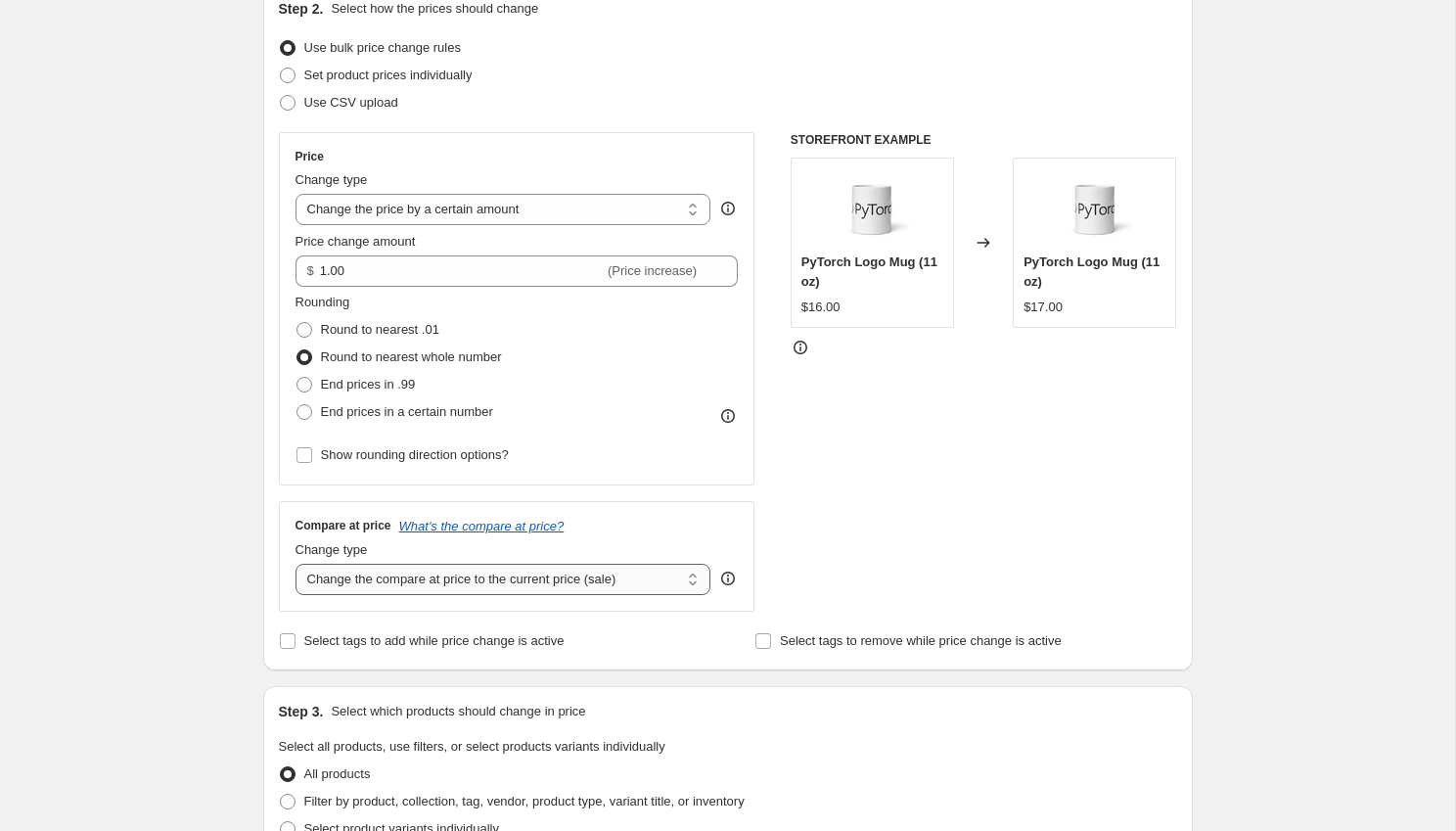
click at [408, 577] on select "Change the compare at price to the current price (sale) Change the compare at p…" at bounding box center [503, 579] width 416 height 31
select select "no_change"
click at [295, 563] on select "Change the compare at price to the current price (sale) Change the compare at p…" at bounding box center [503, 579] width 416 height 31
click at [193, 660] on div "Create new price [MEDICAL_DATA]. This page is ready Create new price [MEDICAL_D…" at bounding box center [728, 749] width 1455 height 1955
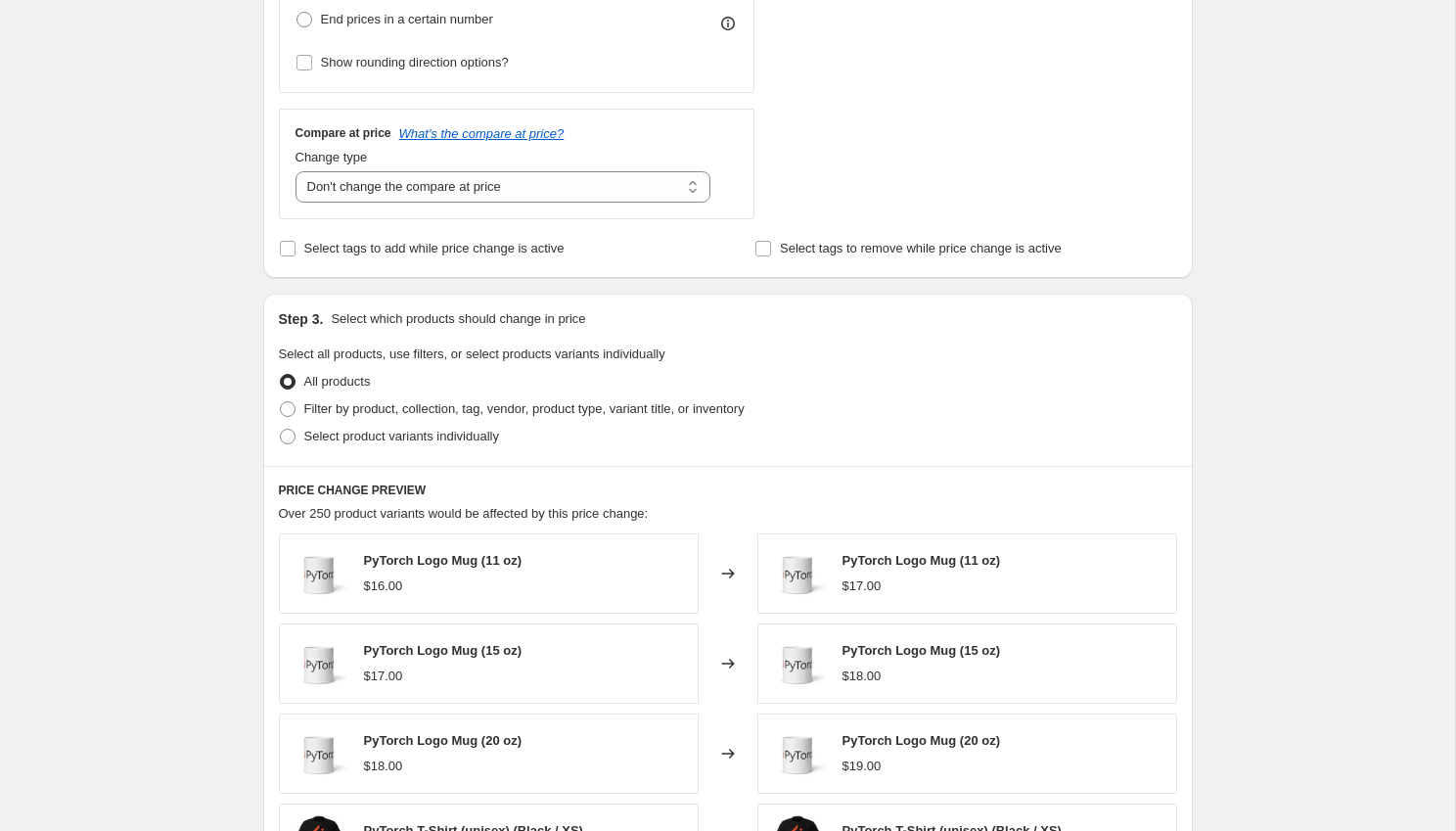
scroll to position [638, 0]
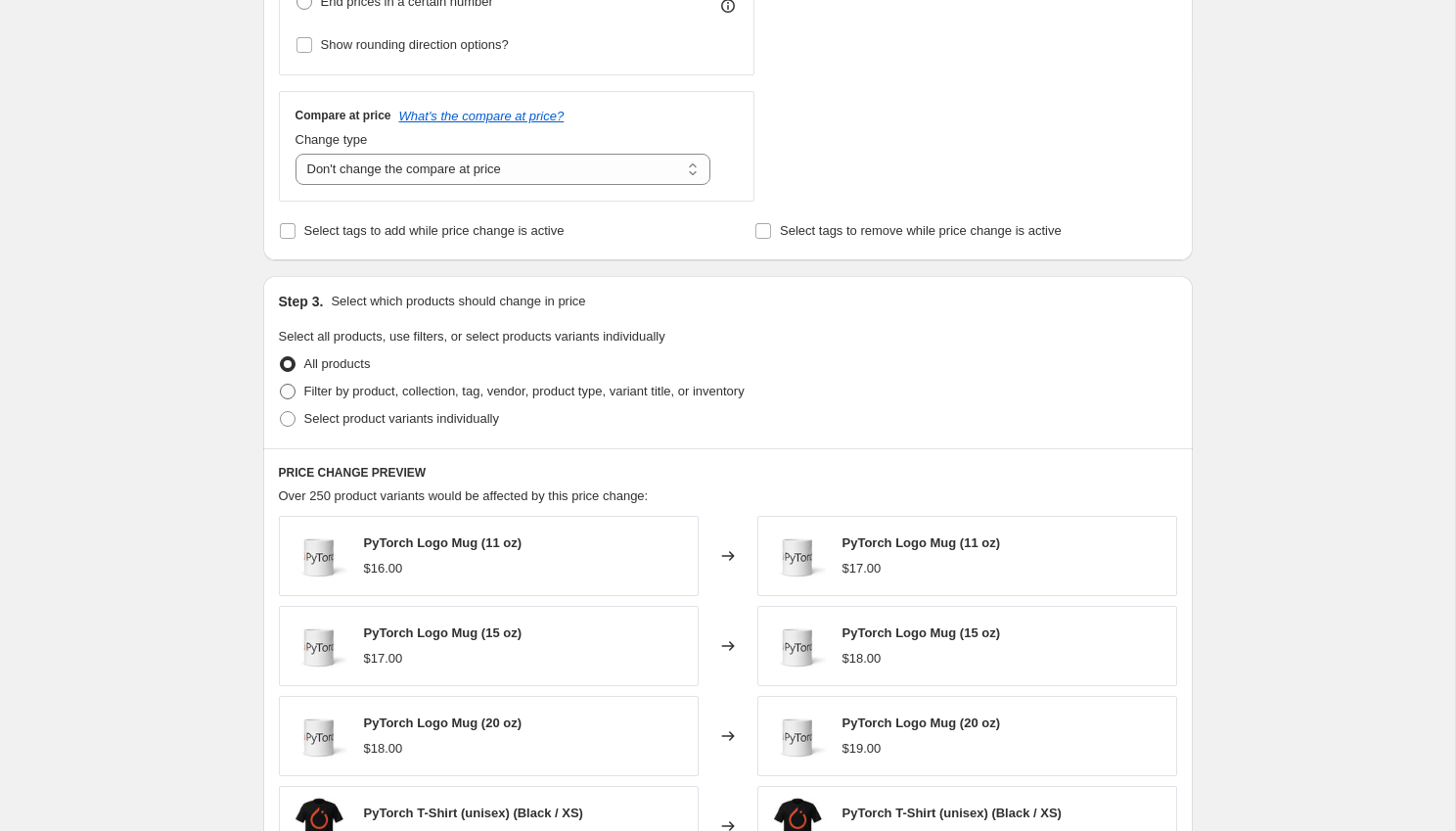
click at [355, 393] on span "Filter by product, collection, tag, vendor, product type, variant title, or inv…" at bounding box center [524, 390] width 440 height 15
click at [280, 384] on input "Filter by product, collection, tag, vendor, product type, variant title, or inv…" at bounding box center [279, 383] width 1 height 1
radio input "true"
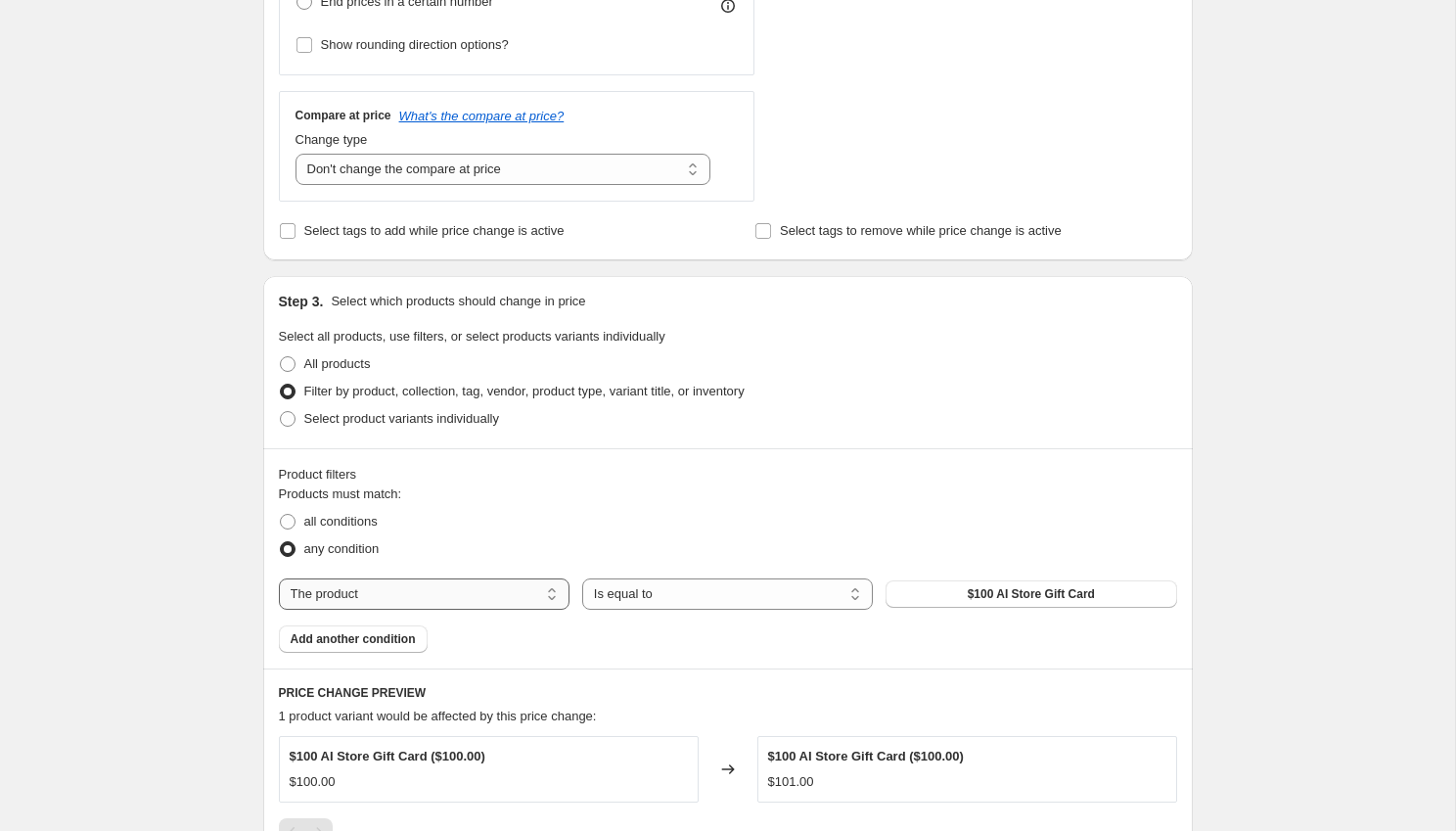
click at [497, 603] on select "The product The product's collection The product's tag The product's vendor The…" at bounding box center [425, 594] width 290 height 31
select select "collection"
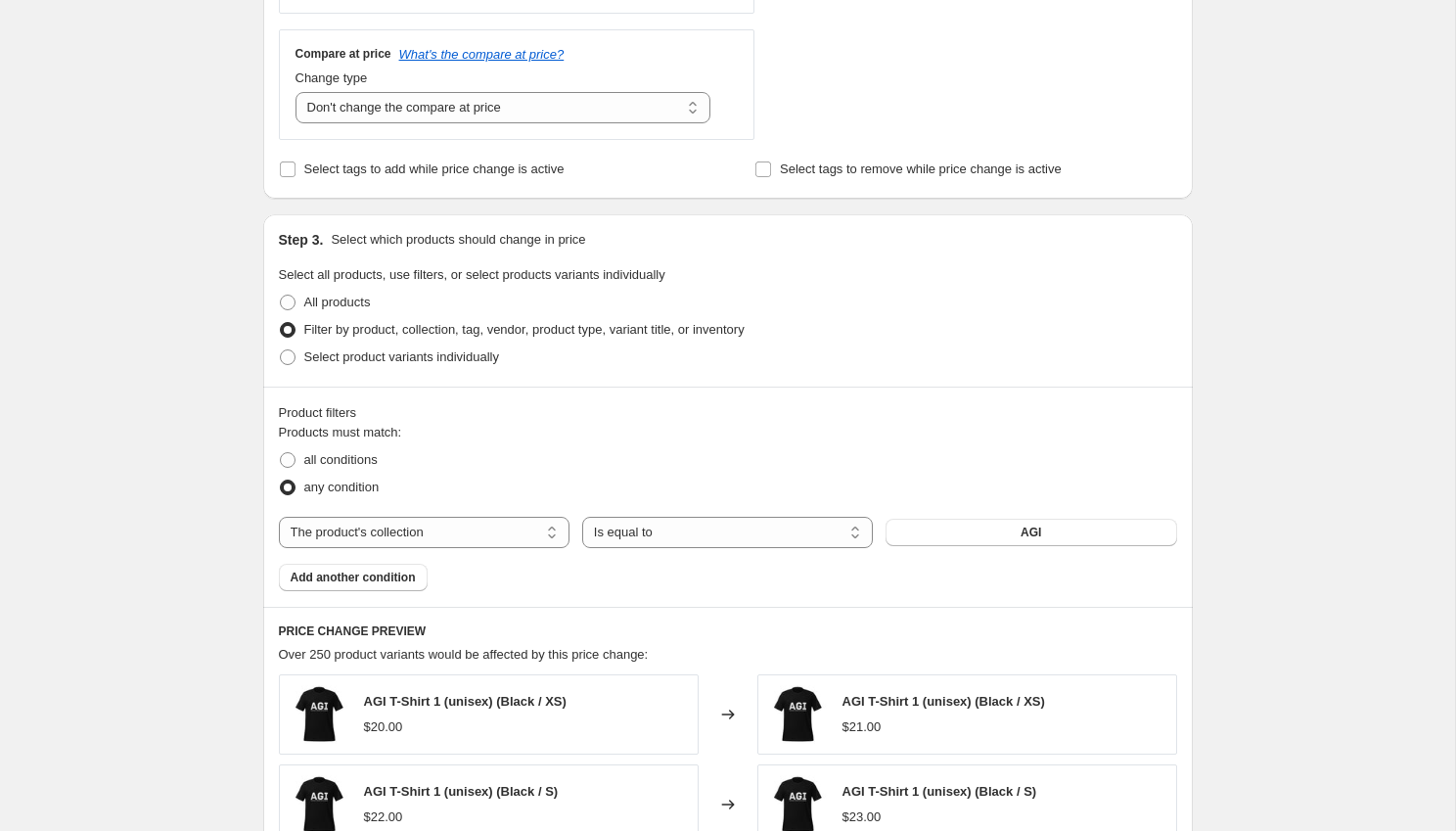
scroll to position [703, 0]
click at [943, 534] on button "AGI" at bounding box center [1030, 529] width 290 height 27
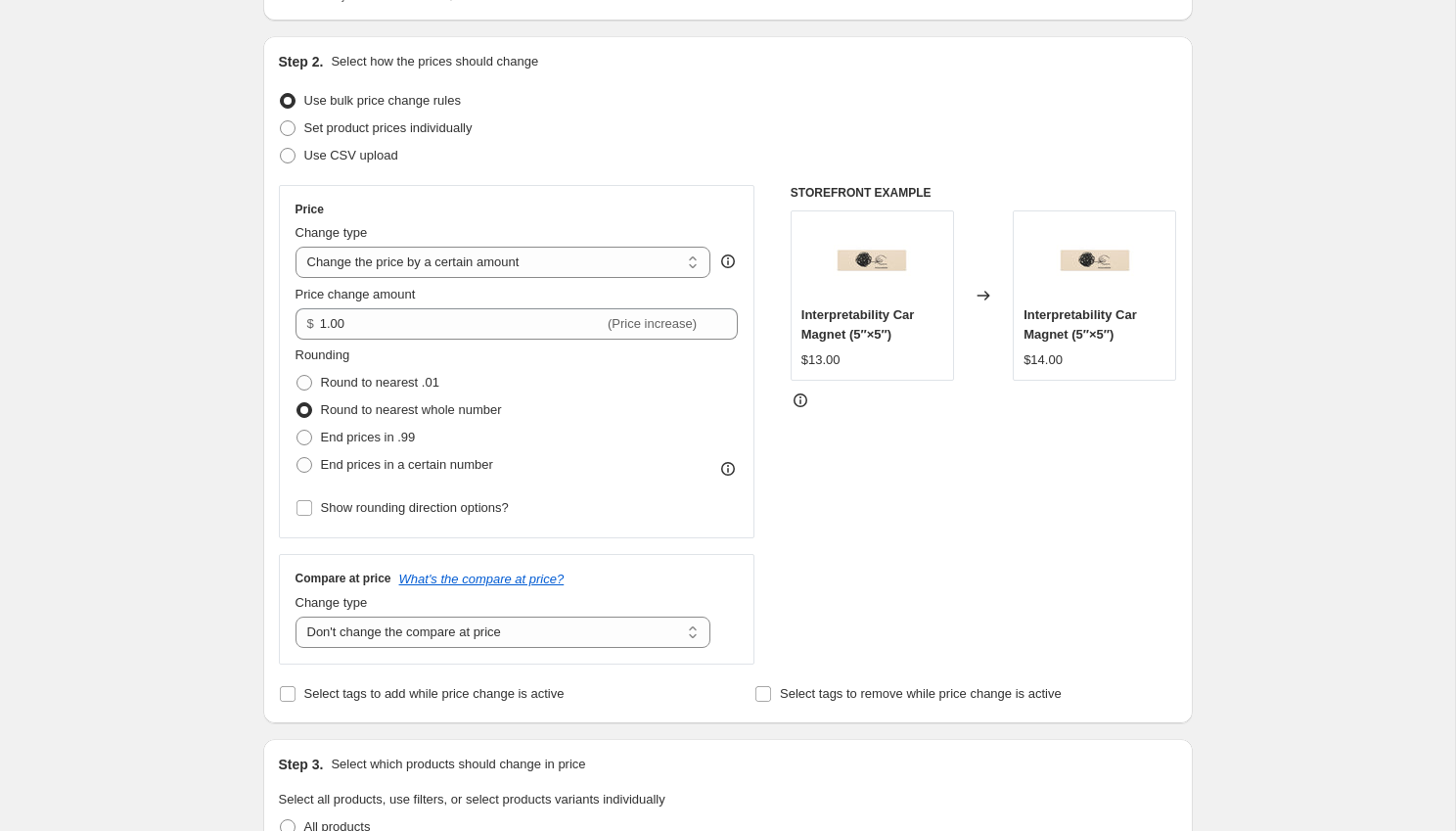
scroll to position [0, 0]
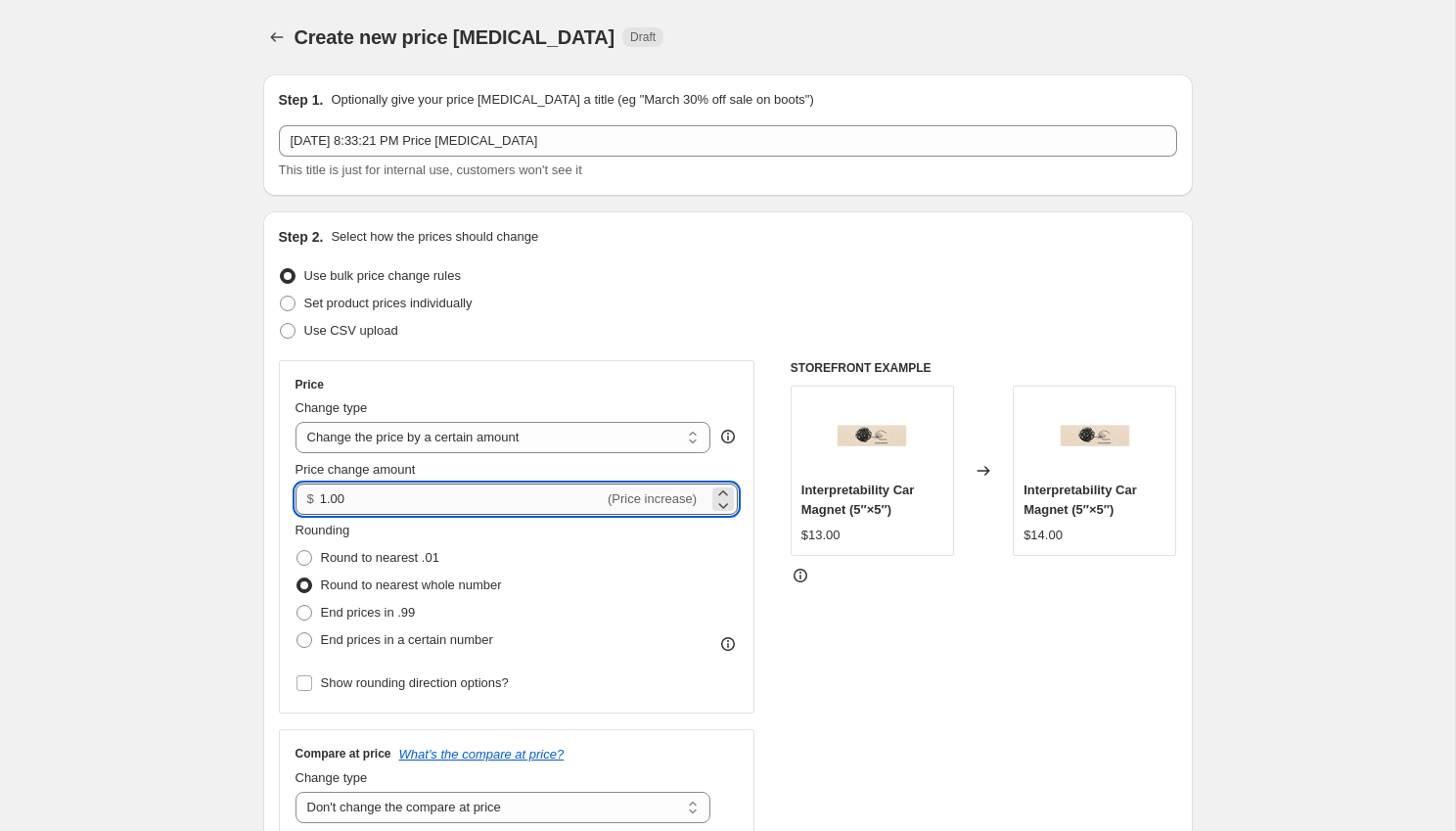
click at [325, 494] on input "1.00" at bounding box center [461, 499] width 283 height 31
type input "2.00"
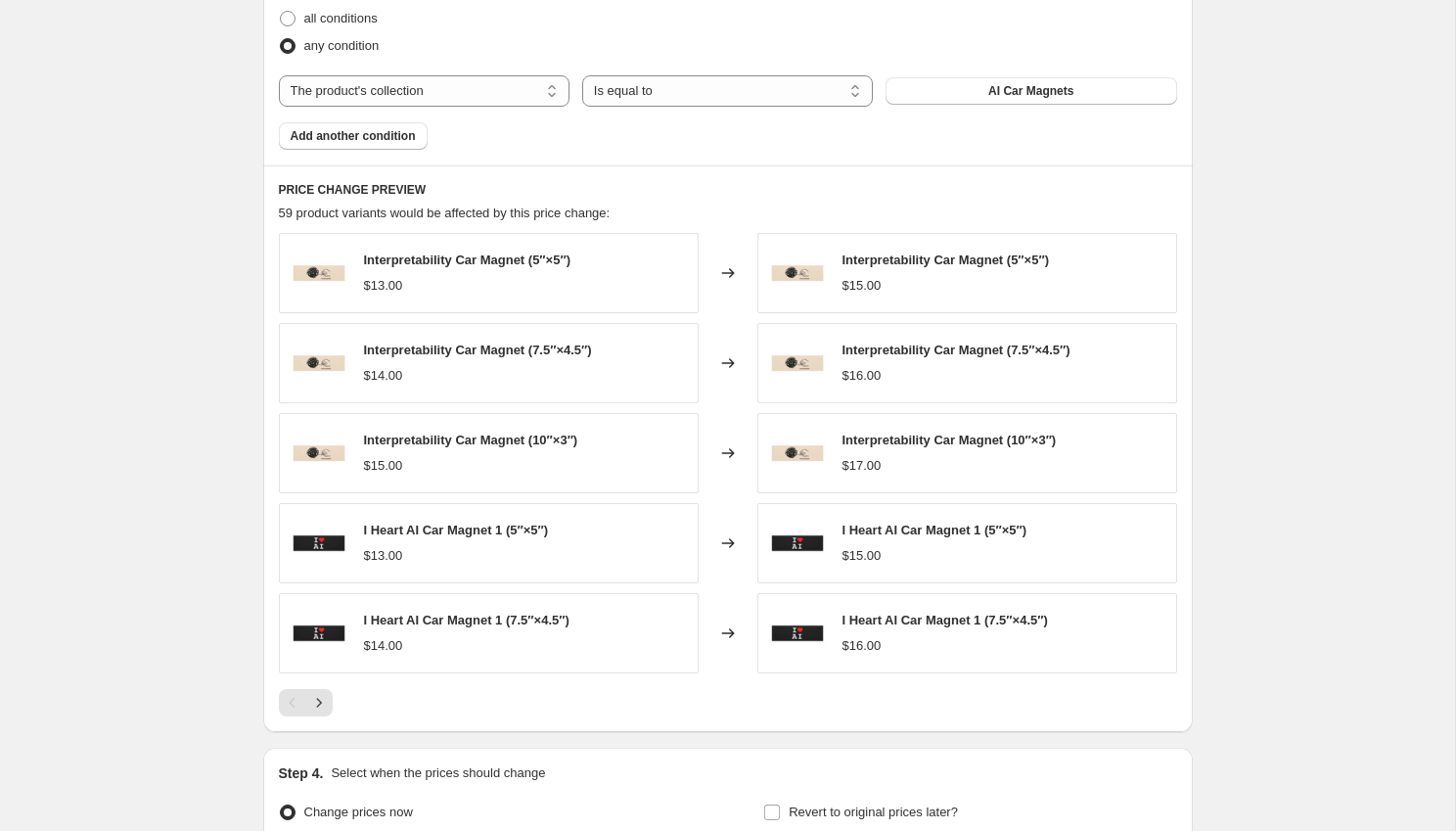
scroll to position [1177, 0]
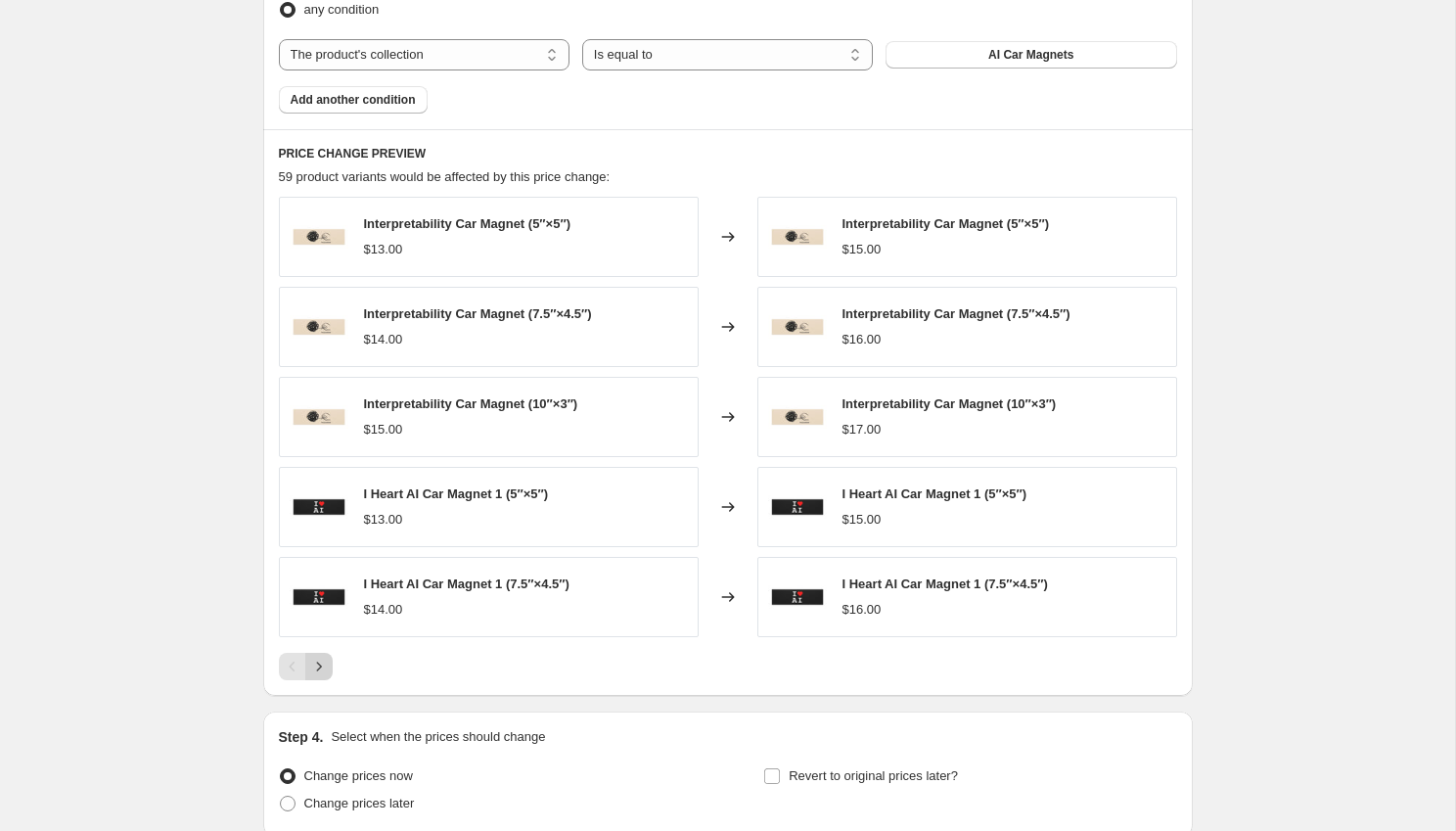
click at [323, 666] on icon "Next" at bounding box center [319, 666] width 20 height 20
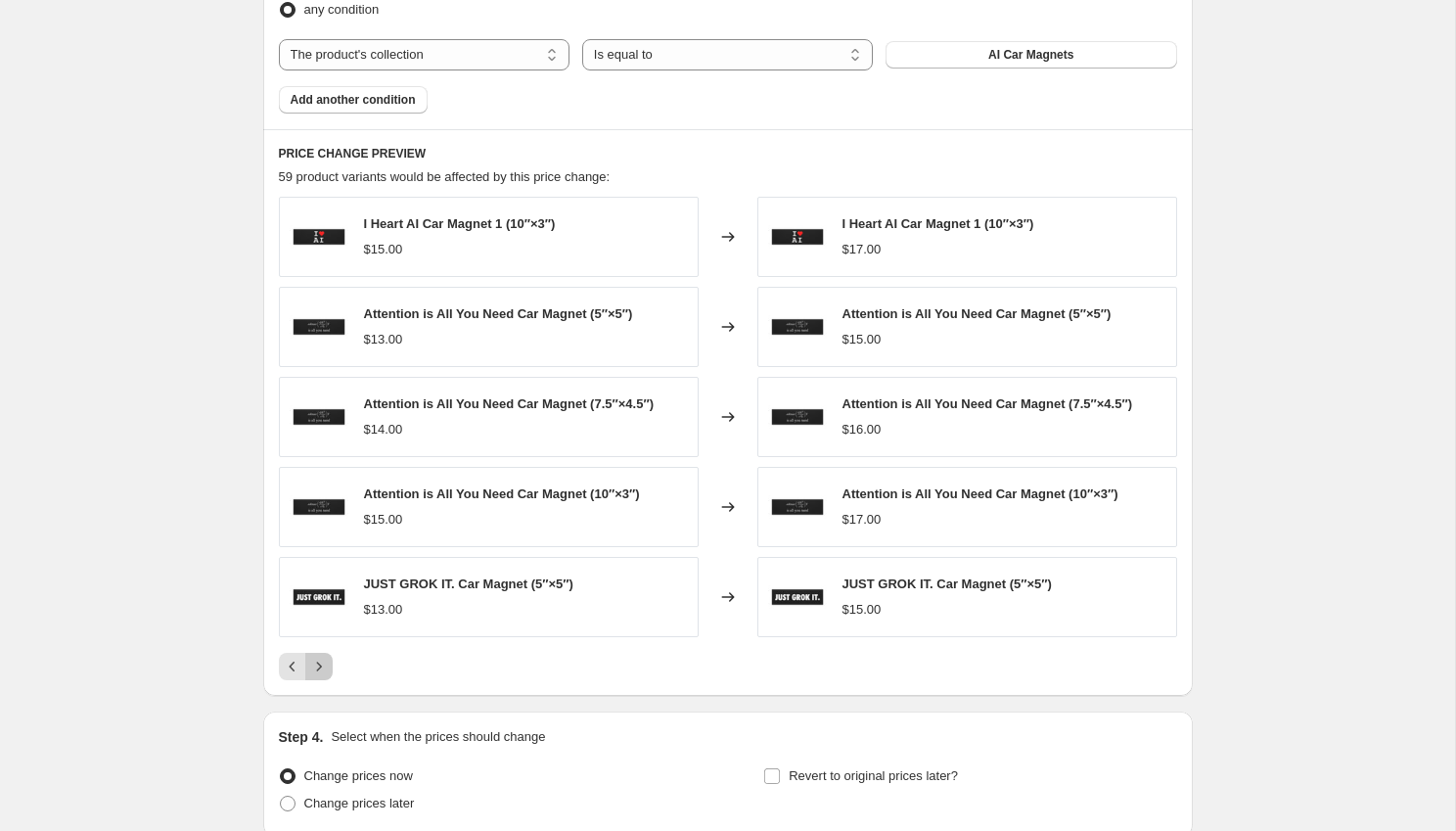
click at [323, 666] on icon "Next" at bounding box center [319, 666] width 20 height 20
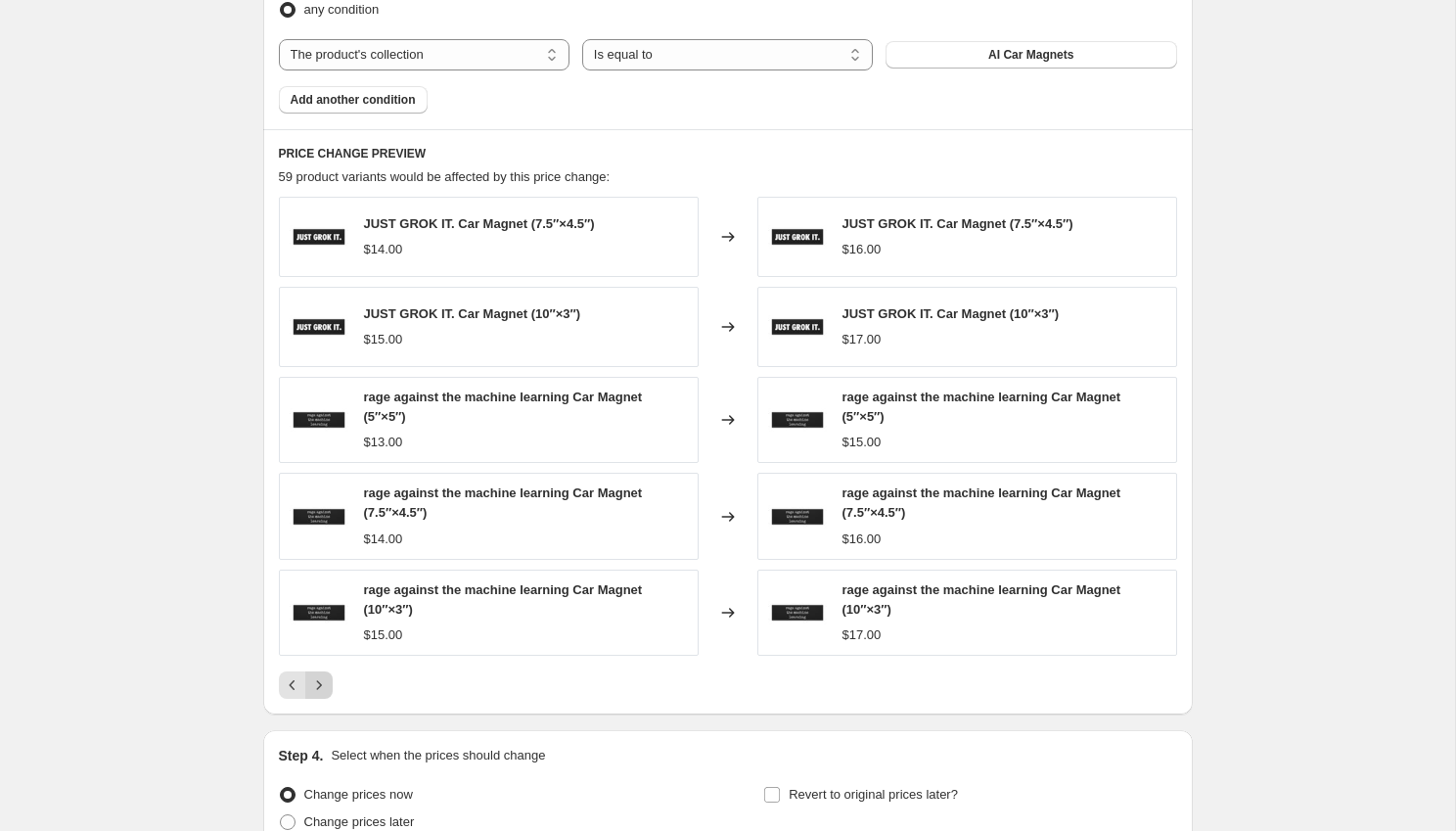
click at [323, 666] on div "JUST GROK IT. Car Magnet (7.5″×4.5″) $14.00 Changed to JUST GROK IT. Car Magnet…" at bounding box center [728, 448] width 898 height 502
click at [322, 680] on icon "Next" at bounding box center [319, 685] width 20 height 20
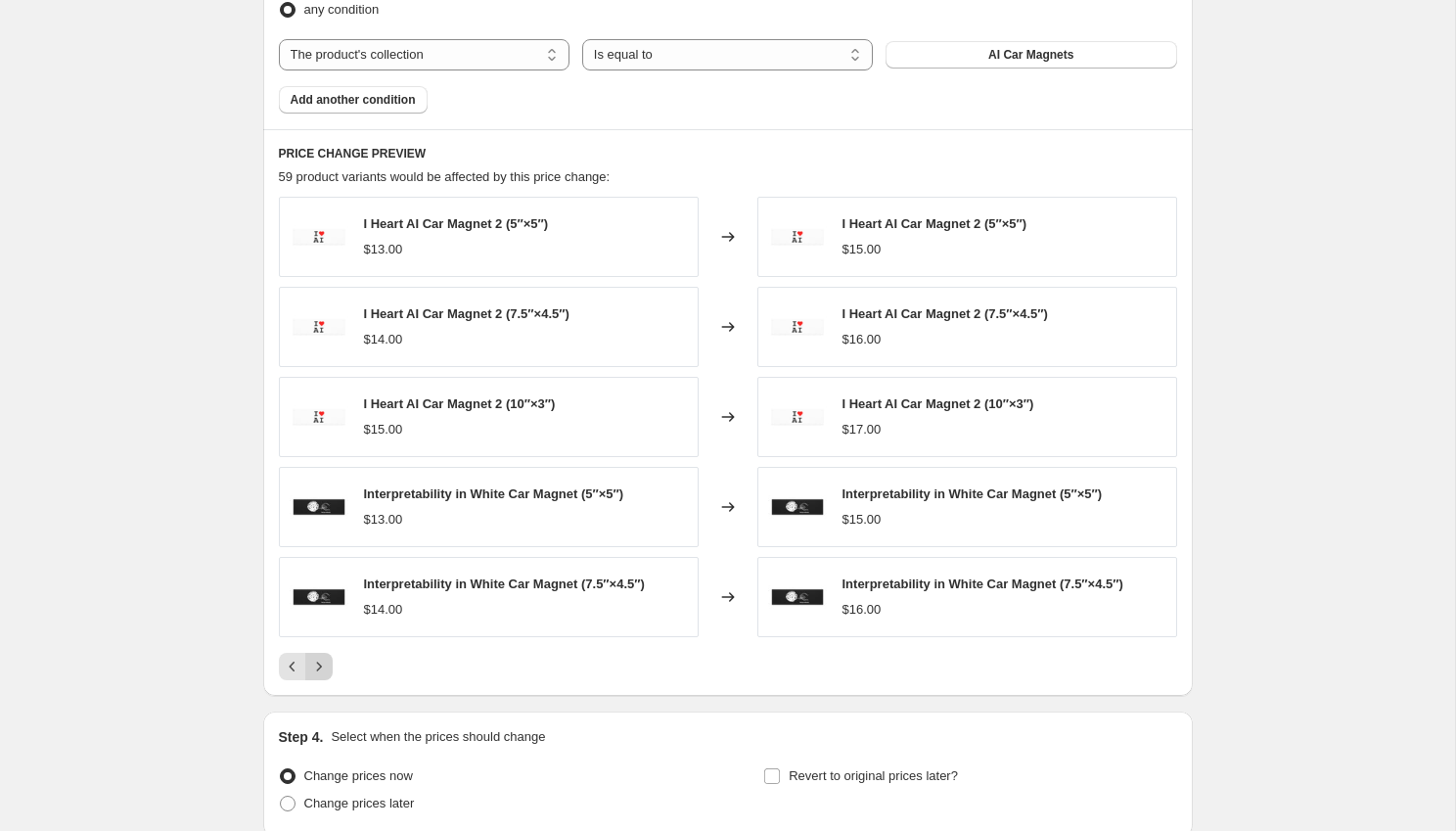
click at [320, 670] on icon "Next" at bounding box center [319, 666] width 20 height 20
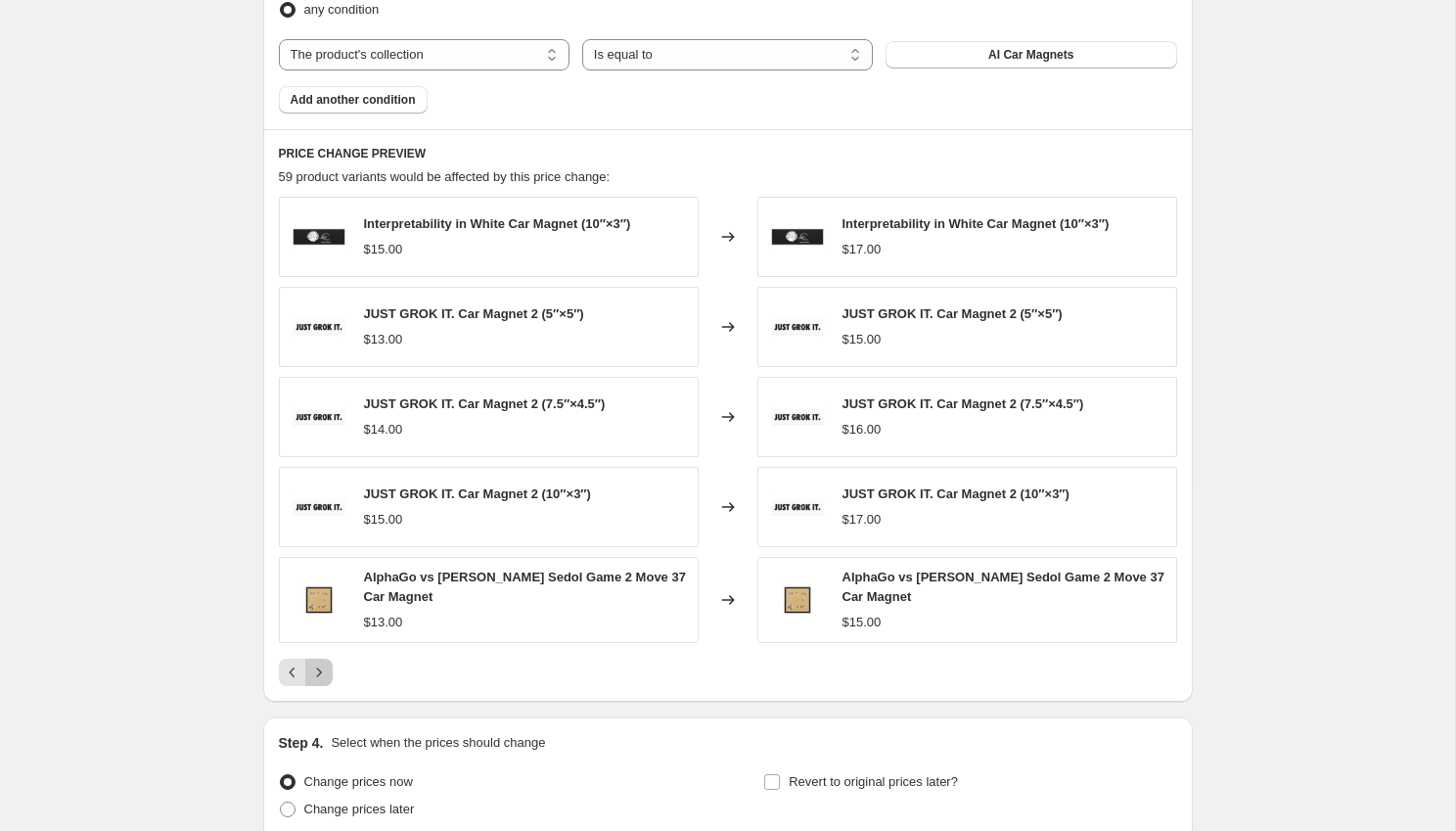
click at [318, 668] on icon "Next" at bounding box center [318, 672] width 5 height 9
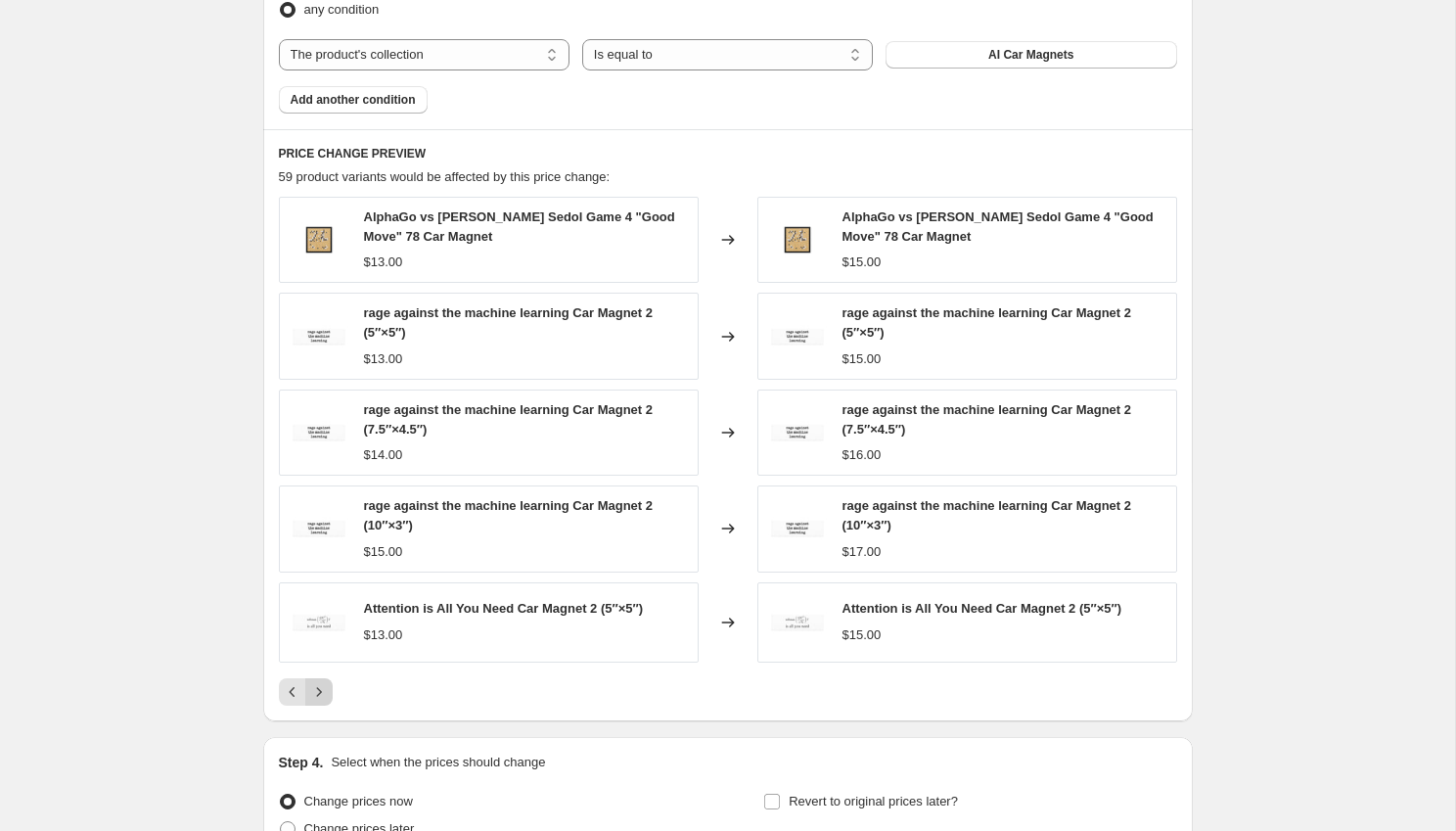
click at [318, 668] on div "AlphaGo vs [PERSON_NAME] Sedol Game 4 "Good Move" 78 Car Magnet $13.00 Changed …" at bounding box center [728, 451] width 898 height 509
click at [319, 692] on icon "Next" at bounding box center [318, 691] width 5 height 9
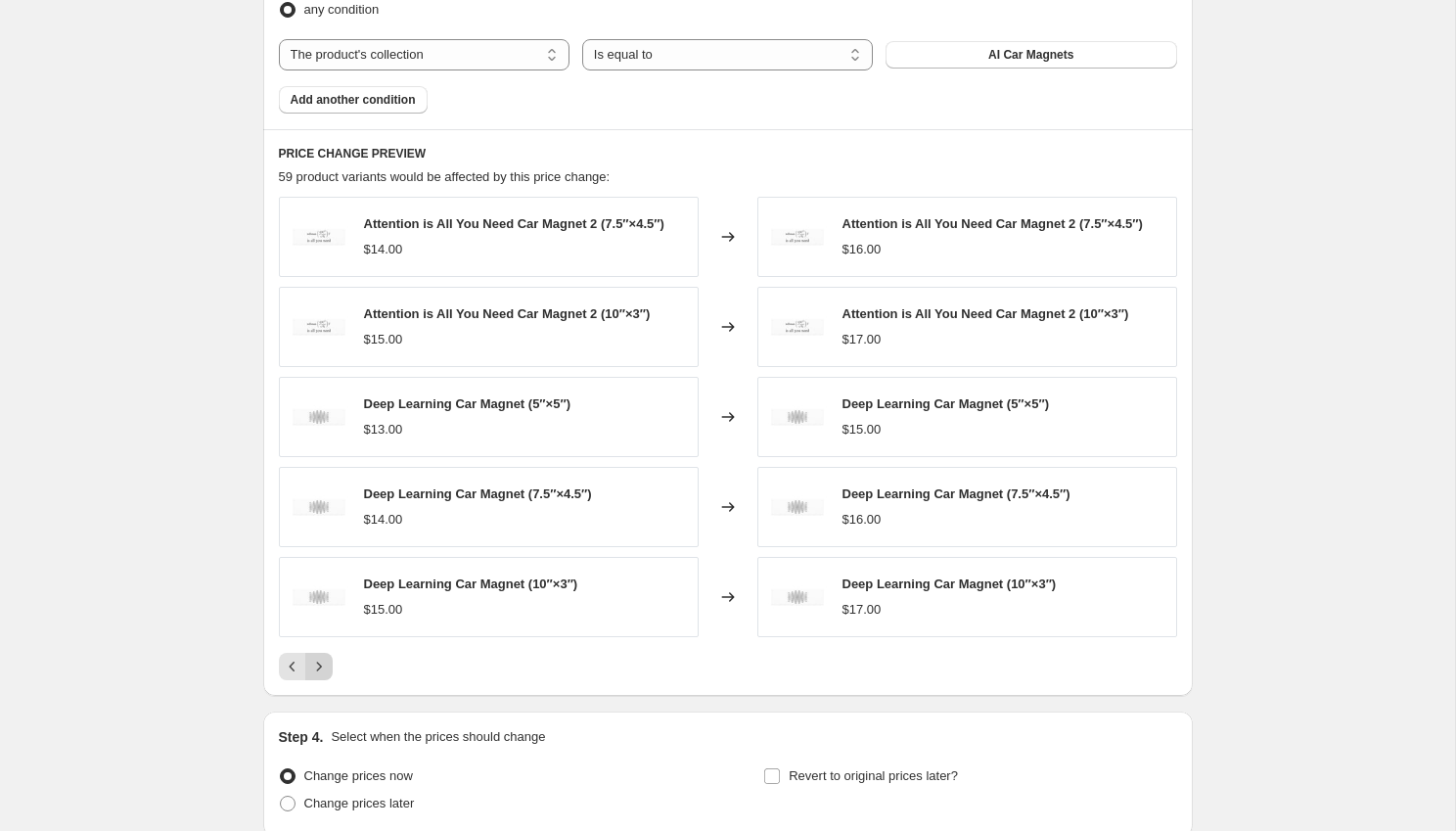
click at [320, 669] on icon "Next" at bounding box center [319, 666] width 20 height 20
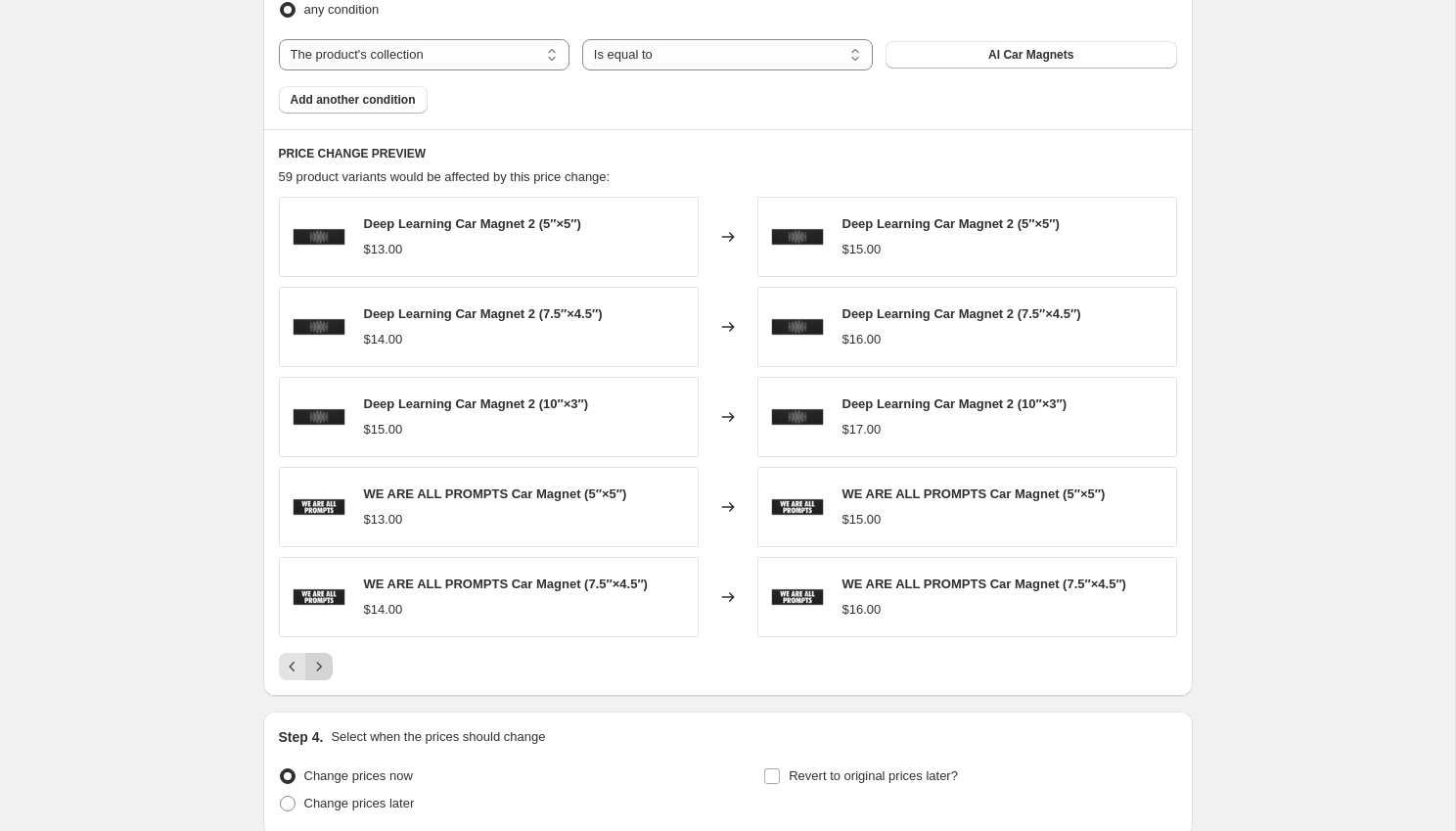
click at [319, 671] on icon "Next" at bounding box center [319, 666] width 20 height 20
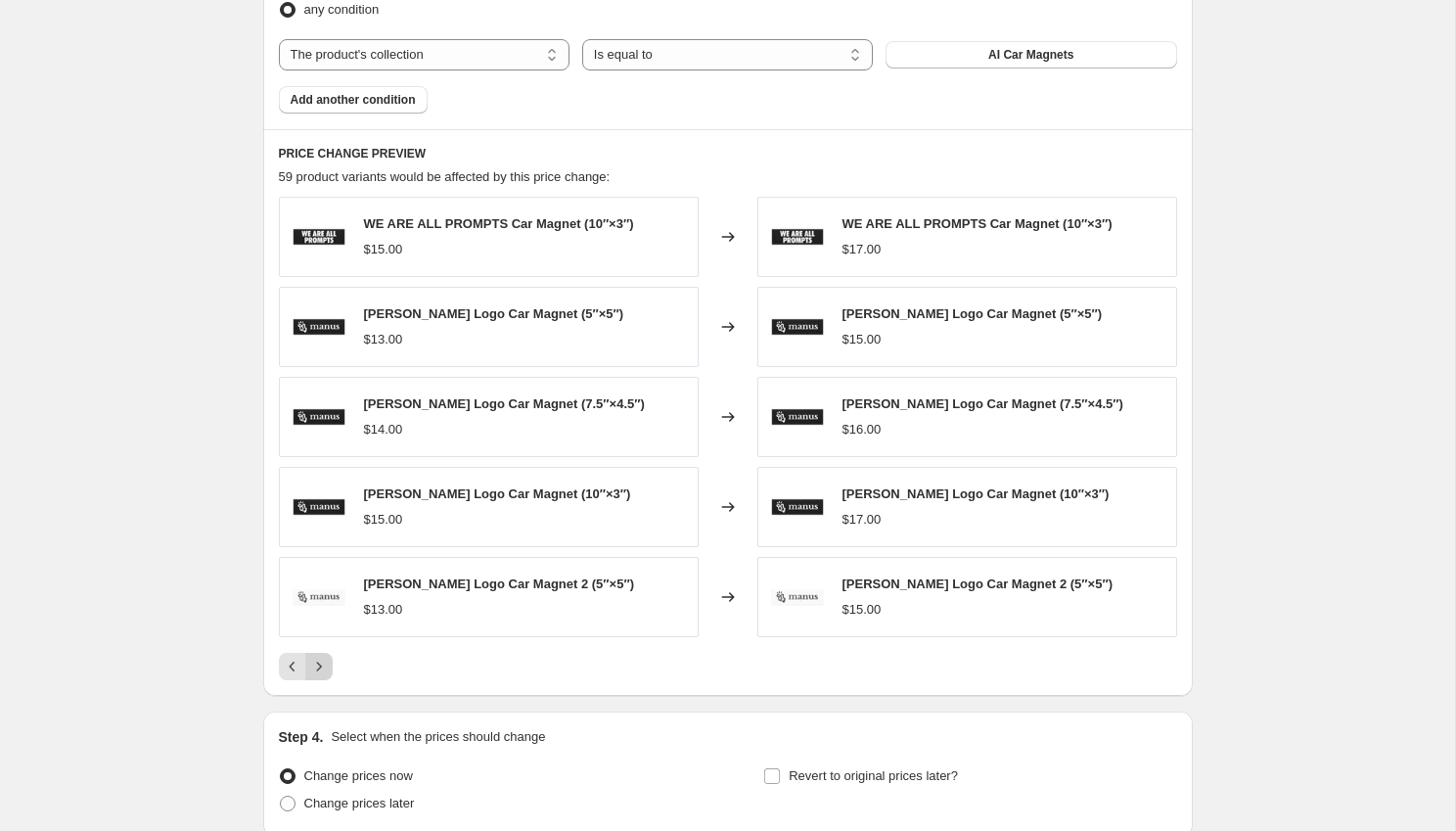
click at [317, 668] on icon "Next" at bounding box center [319, 666] width 20 height 20
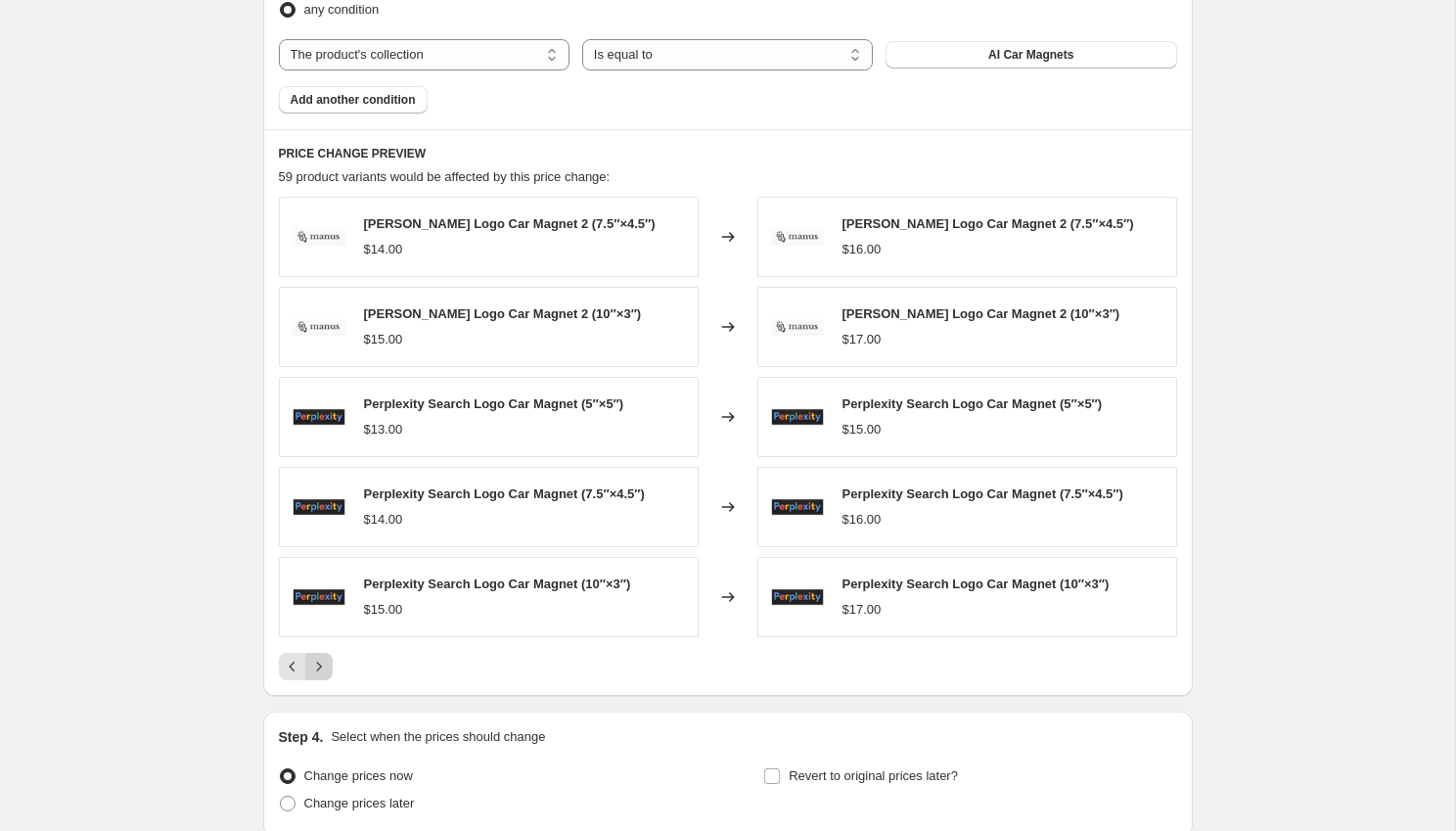
click at [316, 668] on icon "Next" at bounding box center [319, 666] width 20 height 20
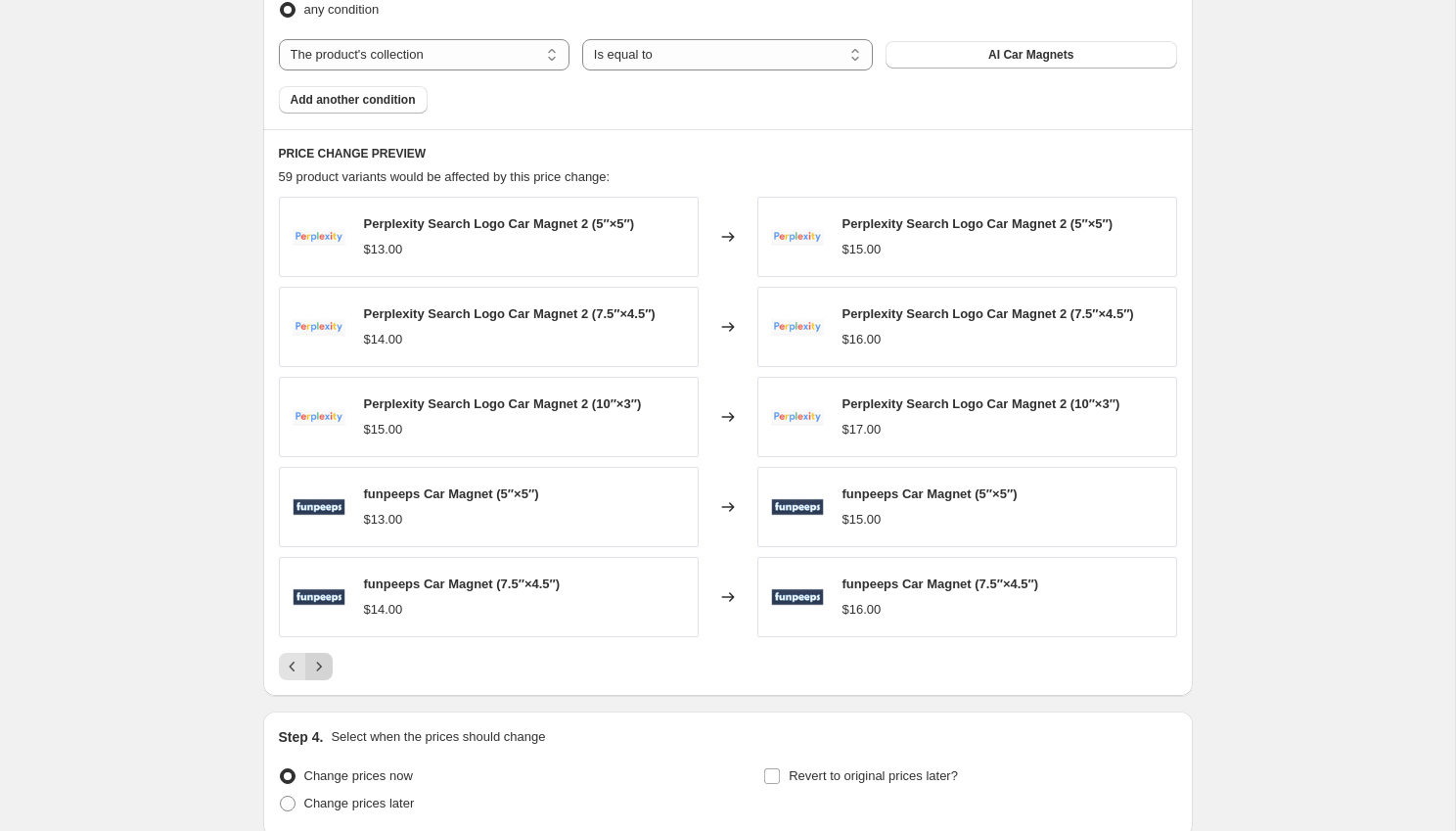
click at [320, 666] on icon "Next" at bounding box center [318, 665] width 5 height 9
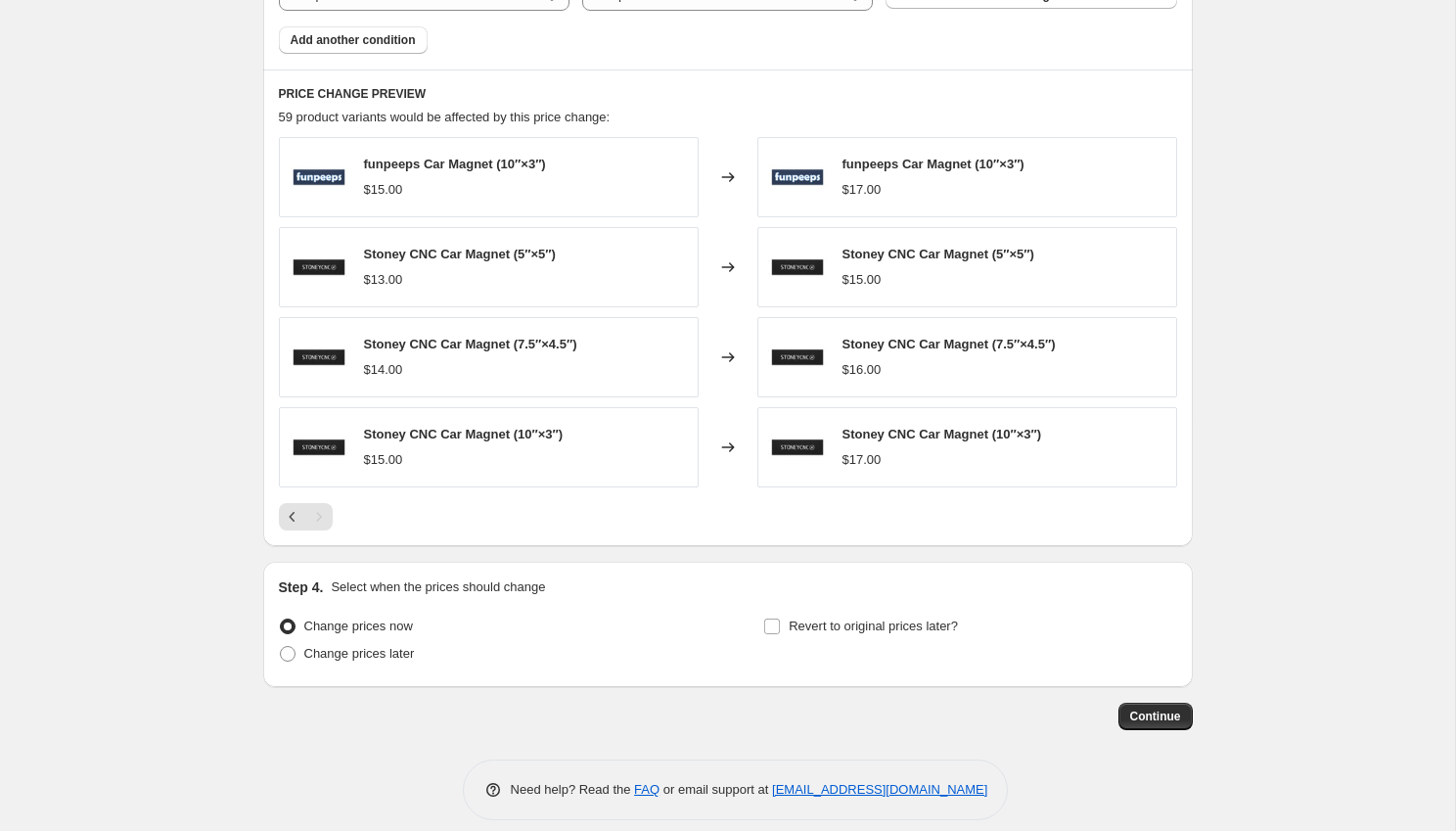
scroll to position [1255, 0]
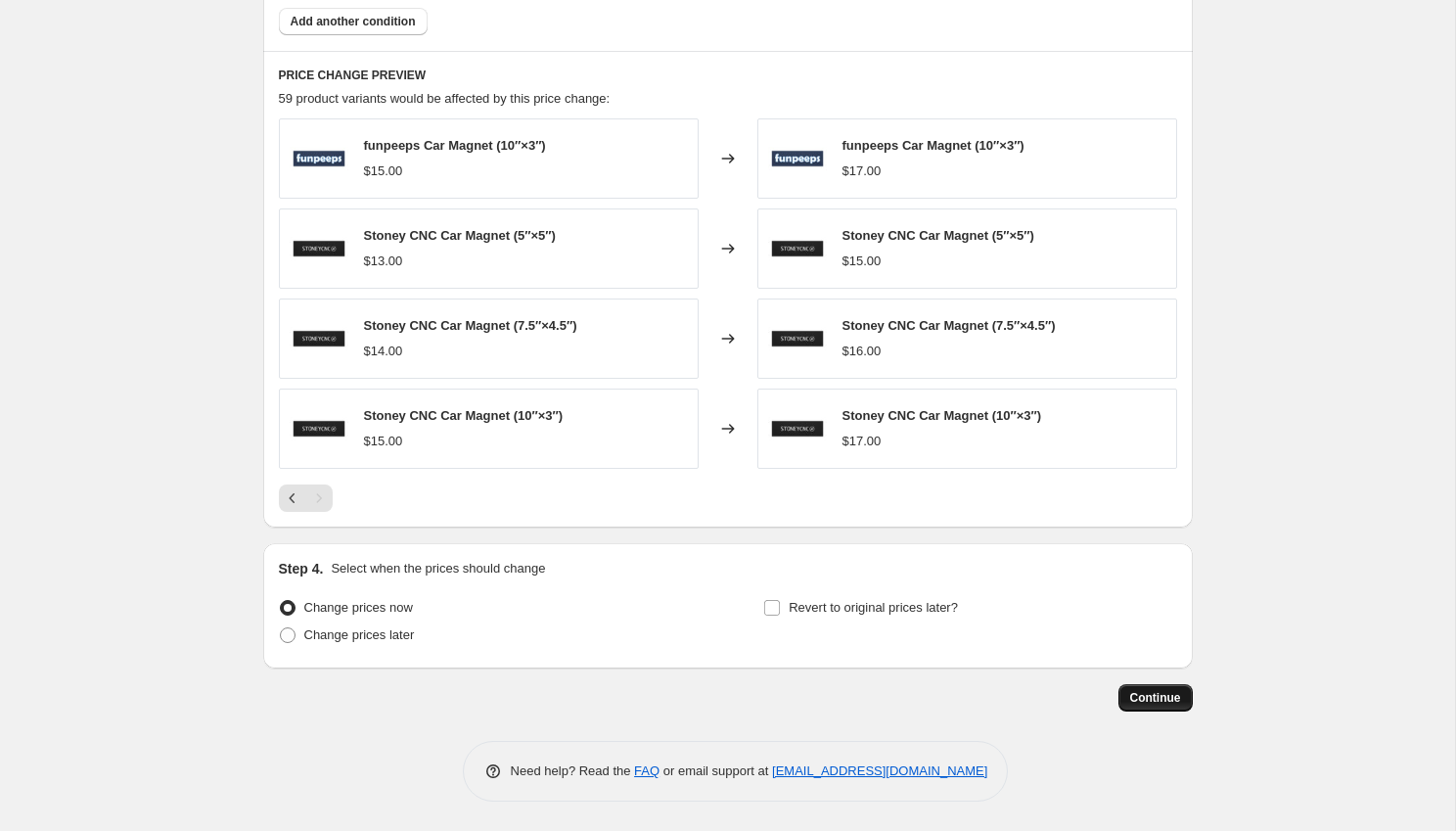
click at [1151, 703] on span "Continue" at bounding box center [1156, 698] width 51 height 16
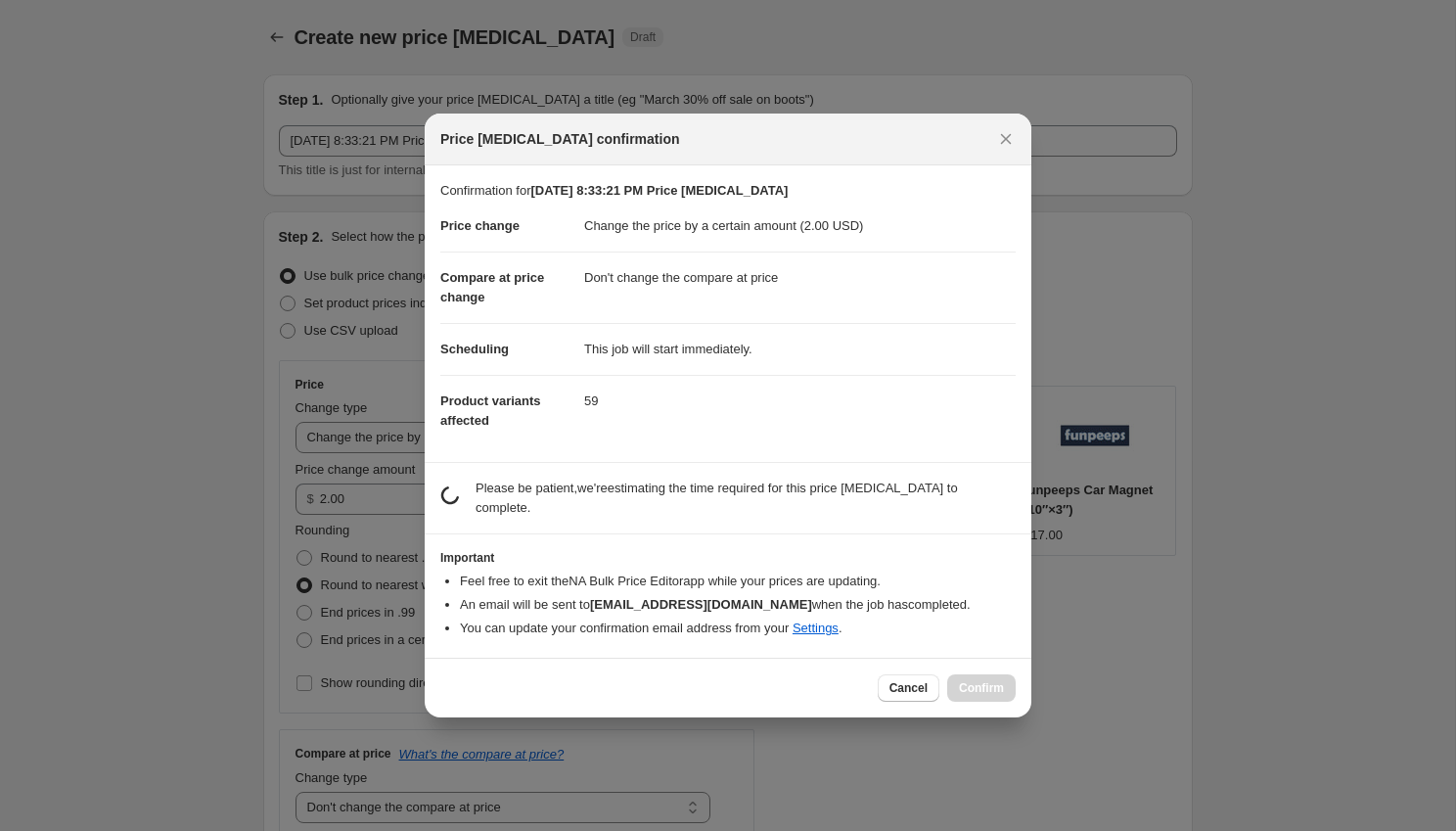
scroll to position [0, 0]
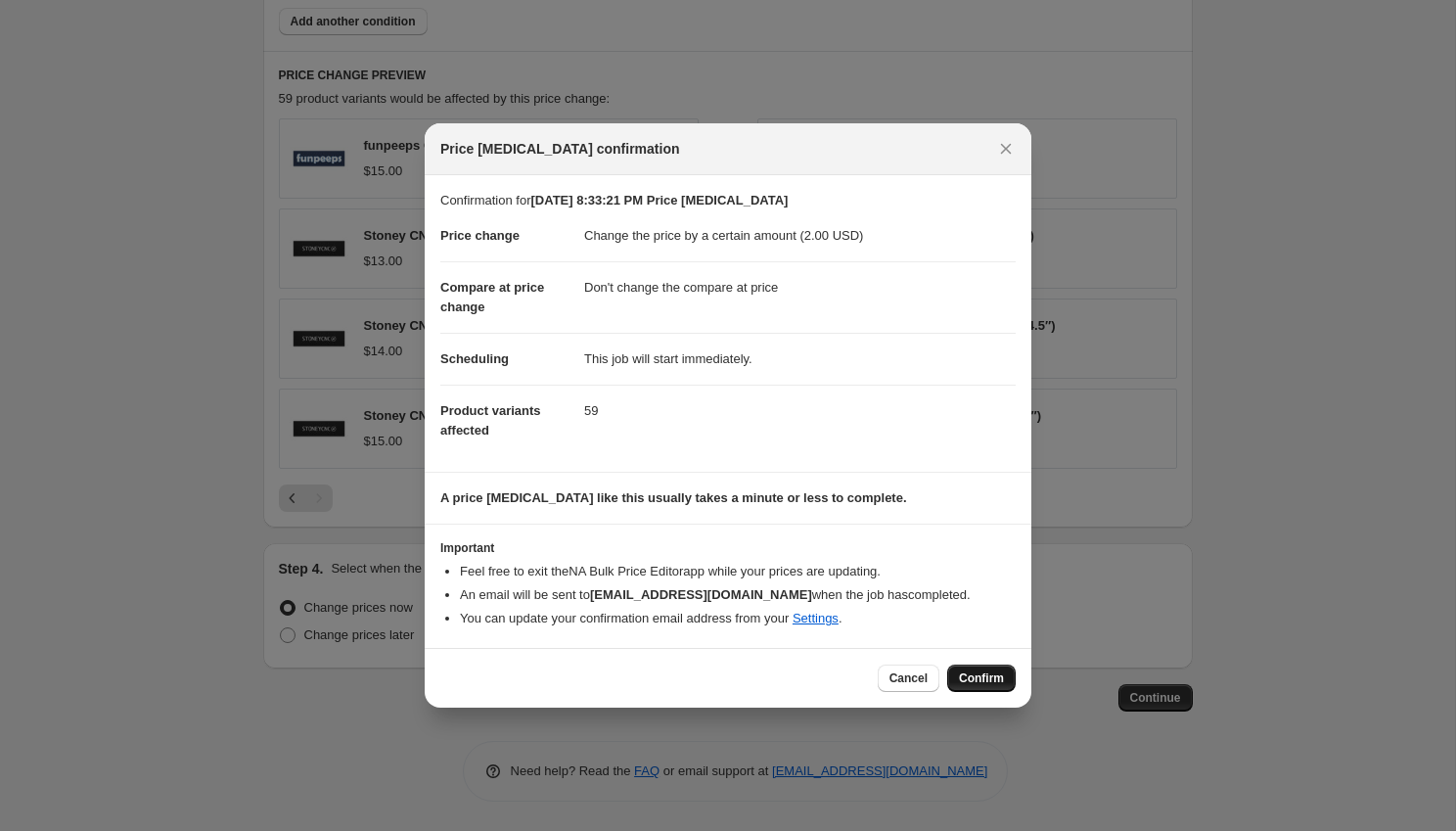
click at [980, 676] on span "Confirm" at bounding box center [981, 678] width 45 height 16
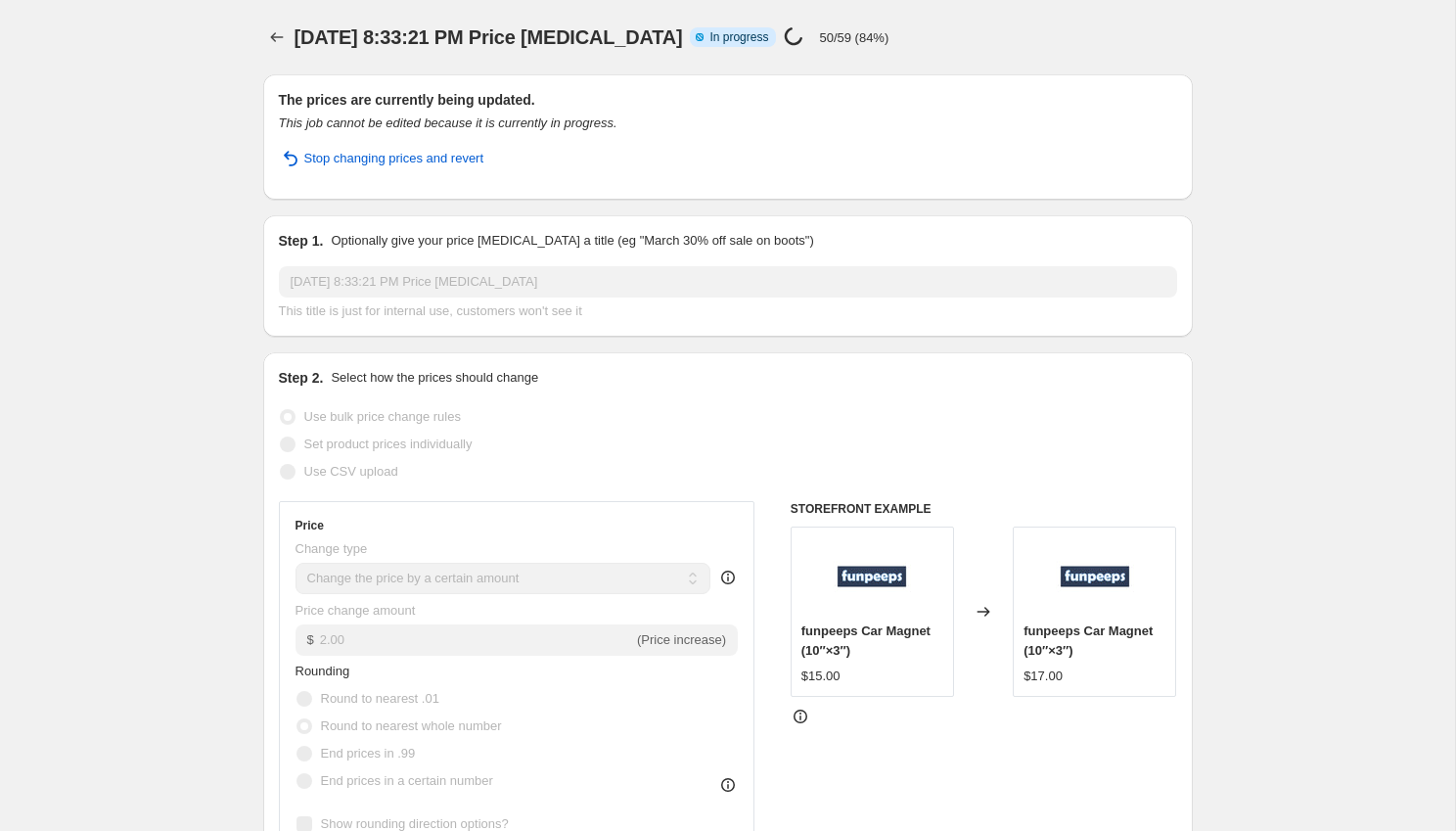
select select "by"
select select "no_change"
select select "collection"
